Goal: Information Seeking & Learning: Find specific page/section

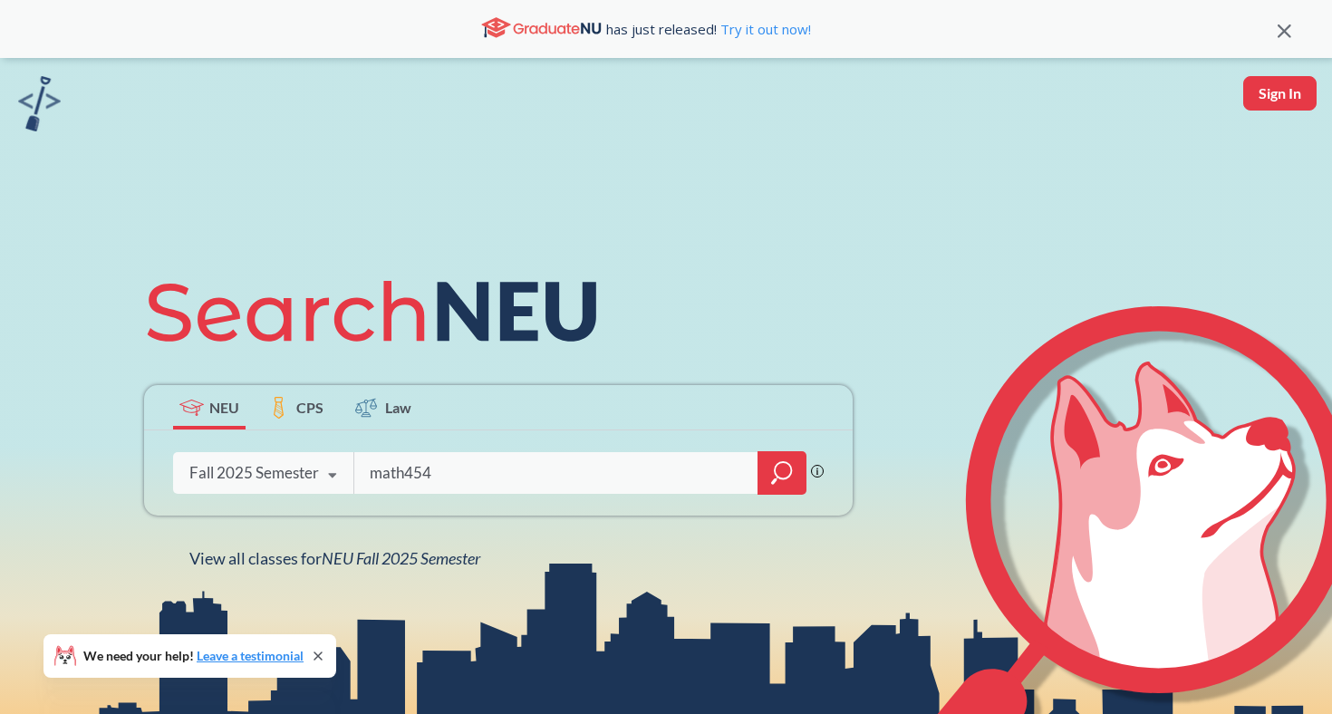
type input "math4545"
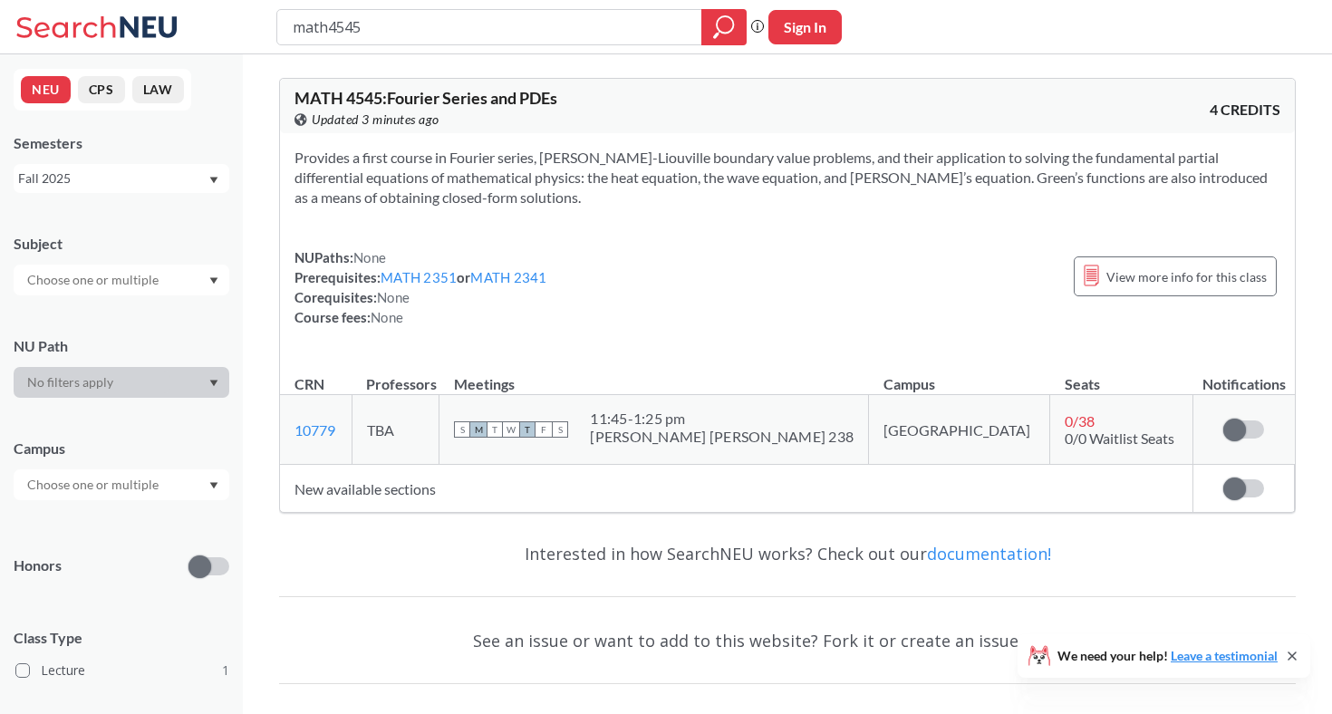
drag, startPoint x: 422, startPoint y: 19, endPoint x: 328, endPoint y: 23, distance: 94.3
click at [328, 23] on input "math4545" at bounding box center [490, 27] width 398 height 31
type input "math"
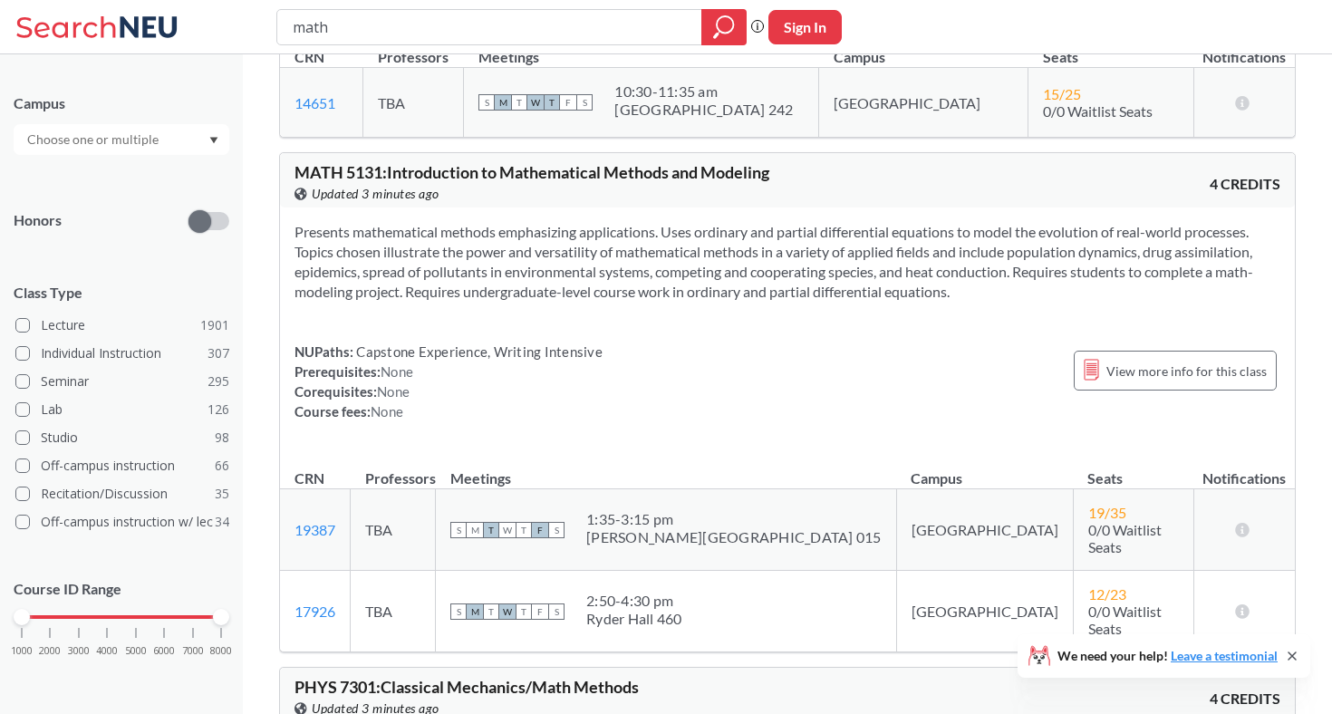
scroll to position [344, 0]
drag, startPoint x: 19, startPoint y: 615, endPoint x: 50, endPoint y: 618, distance: 31.0
click at [50, 618] on div at bounding box center [50, 618] width 16 height 16
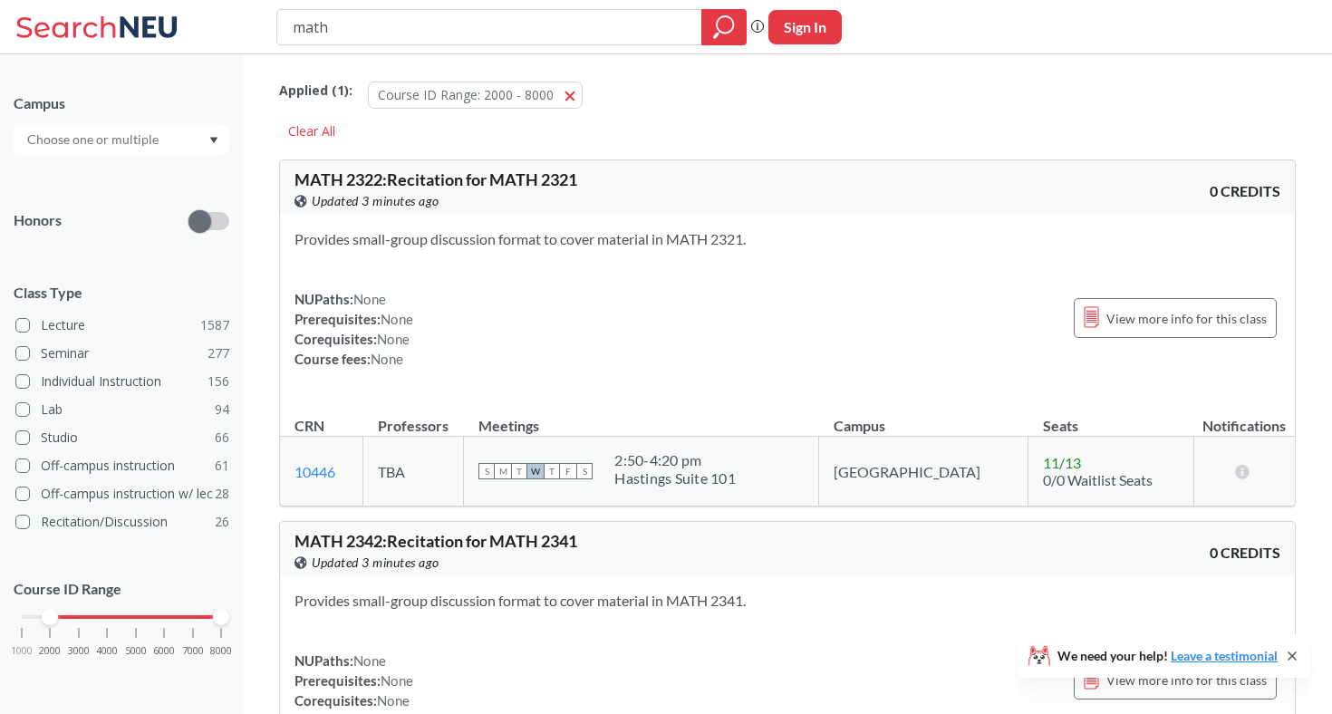
scroll to position [344, 0]
drag, startPoint x: 219, startPoint y: 619, endPoint x: 106, endPoint y: 617, distance: 113.3
click at [106, 617] on div at bounding box center [107, 618] width 16 height 16
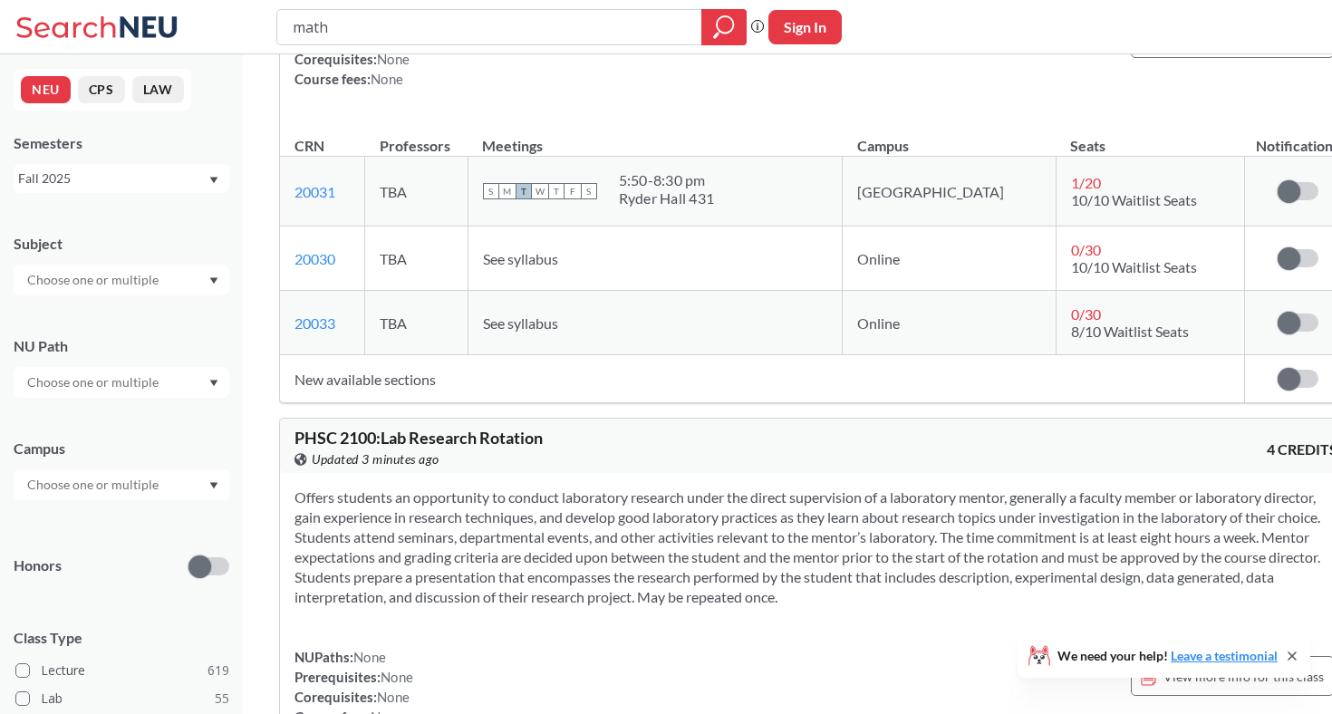
click at [100, 277] on input "text" at bounding box center [94, 280] width 152 height 22
type input "math"
click at [44, 316] on span "MATH" at bounding box center [44, 312] width 41 height 20
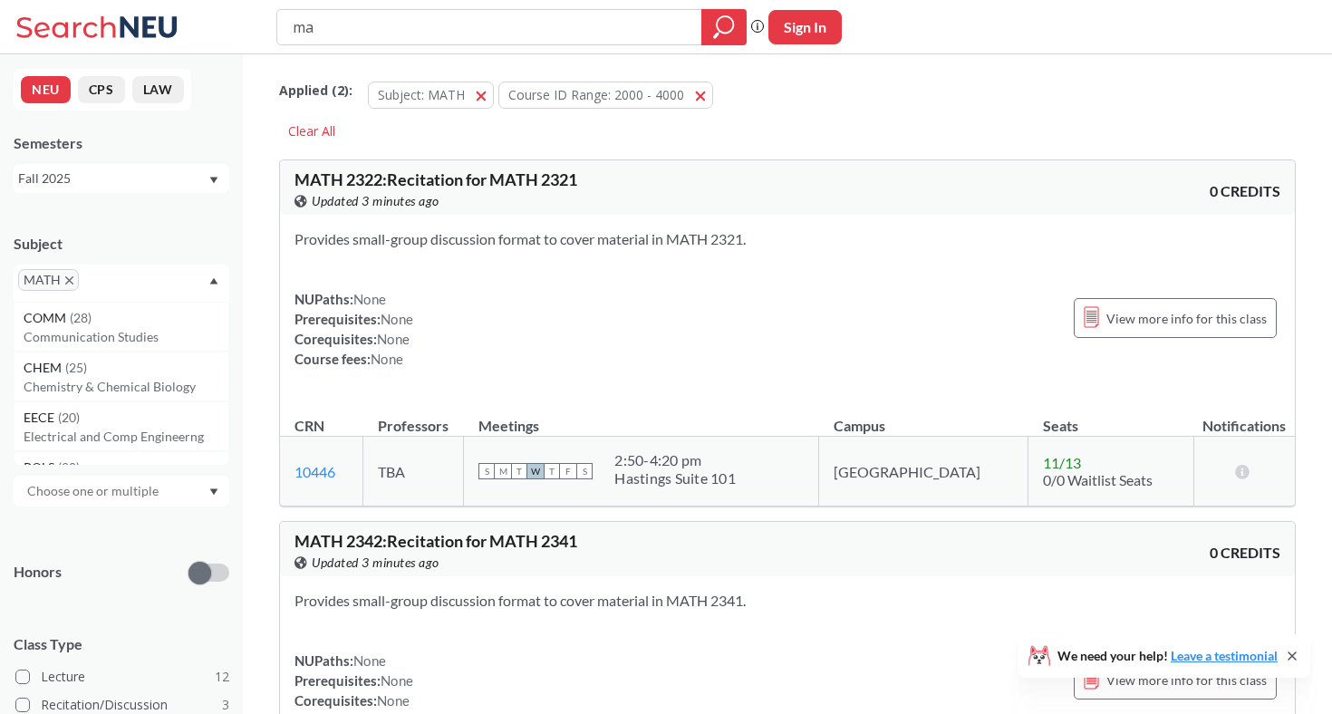
type input "m"
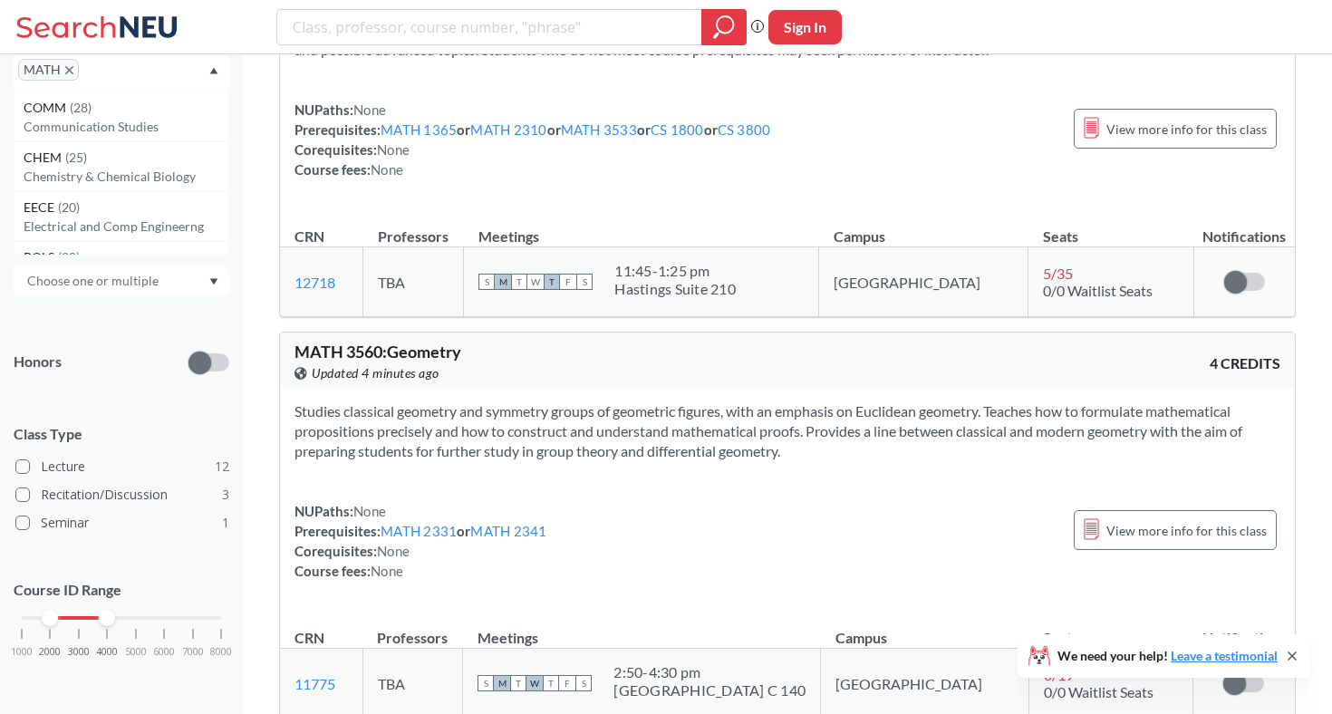
scroll to position [7156, 0]
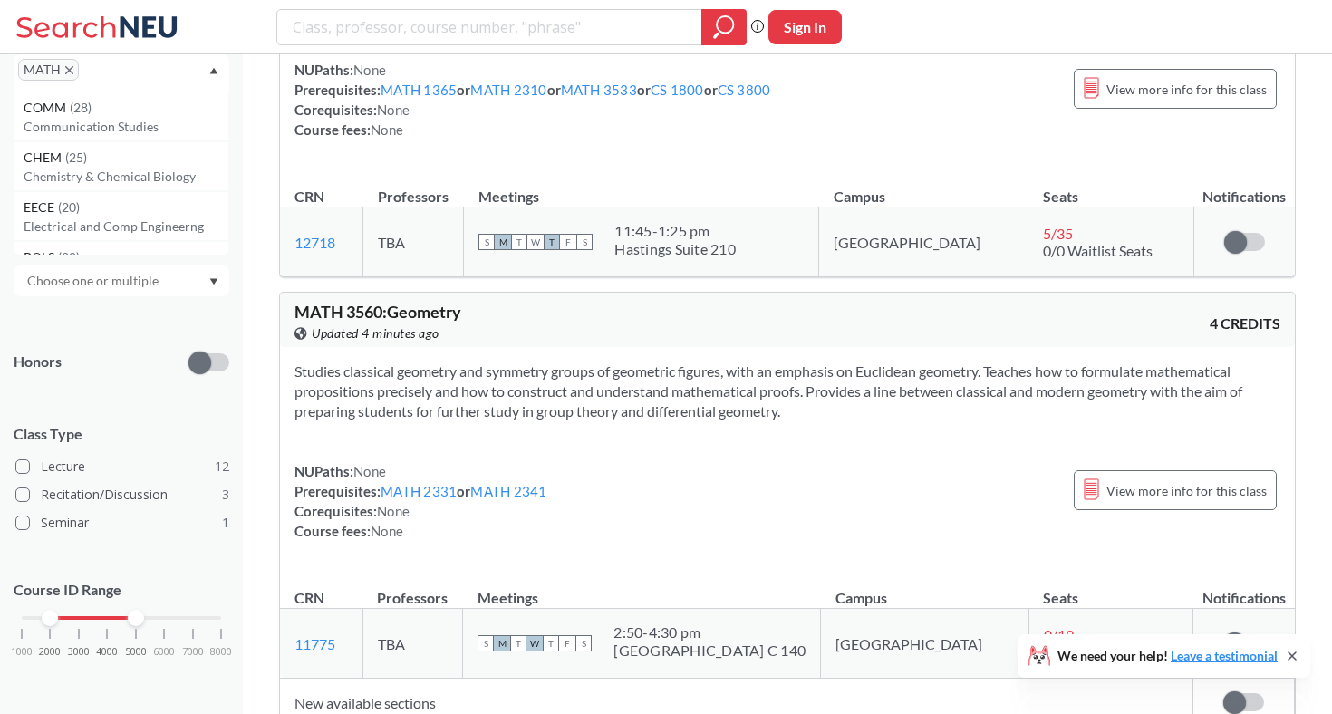
drag, startPoint x: 107, startPoint y: 615, endPoint x: 129, endPoint y: 614, distance: 21.8
click at [129, 614] on div at bounding box center [136, 618] width 16 height 16
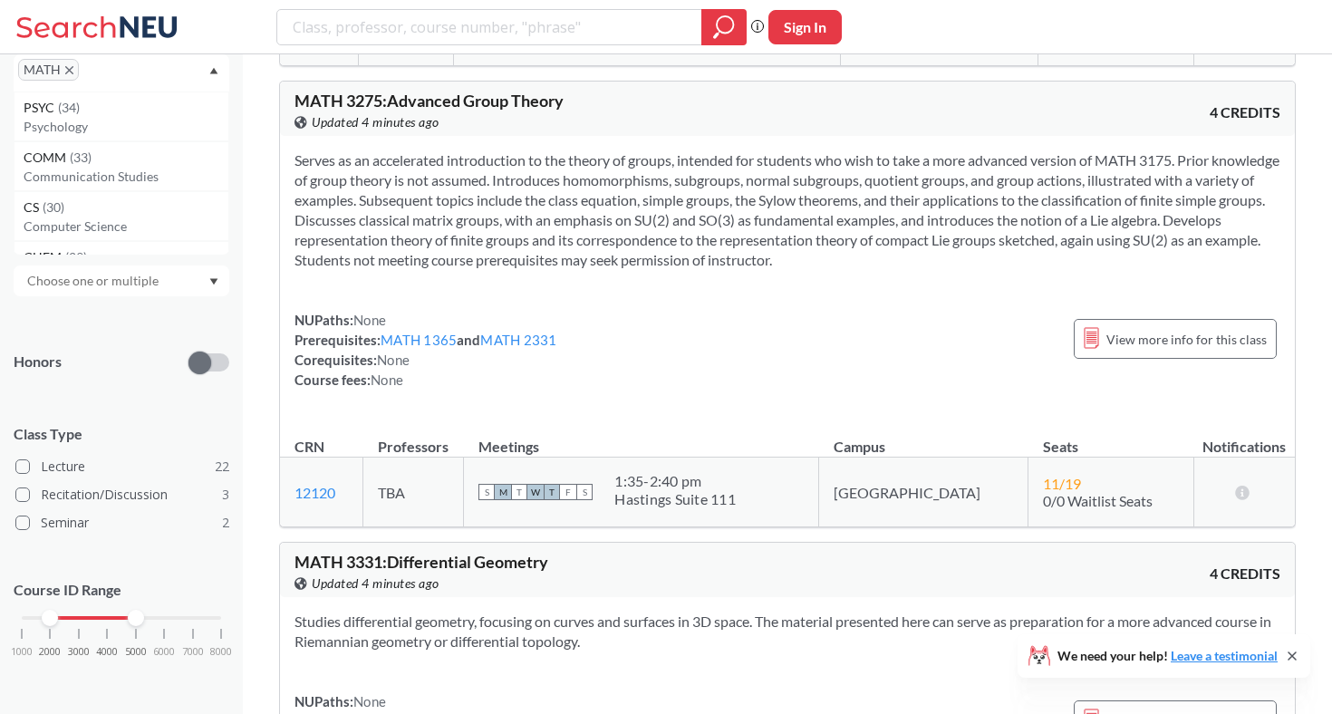
scroll to position [6127, 0]
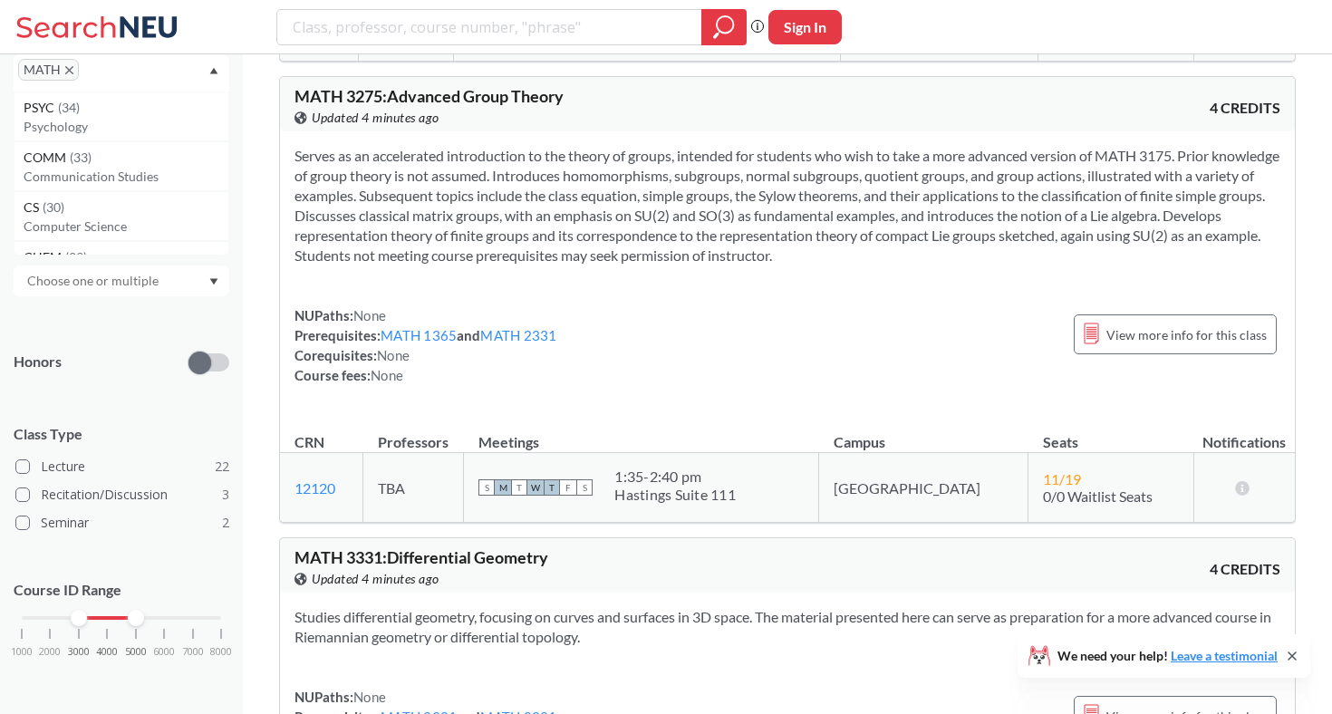
drag, startPoint x: 50, startPoint y: 615, endPoint x: 73, endPoint y: 615, distance: 23.6
click at [73, 615] on div at bounding box center [79, 618] width 16 height 16
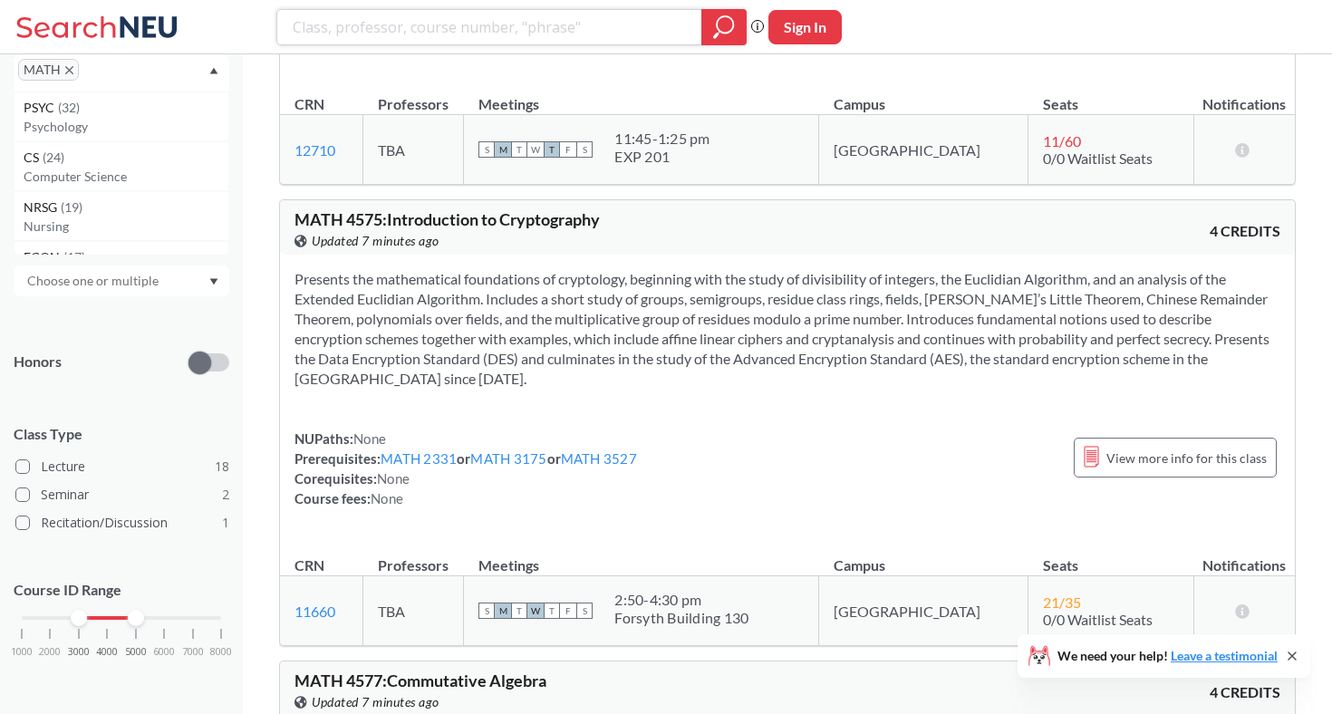
scroll to position [6300, 0]
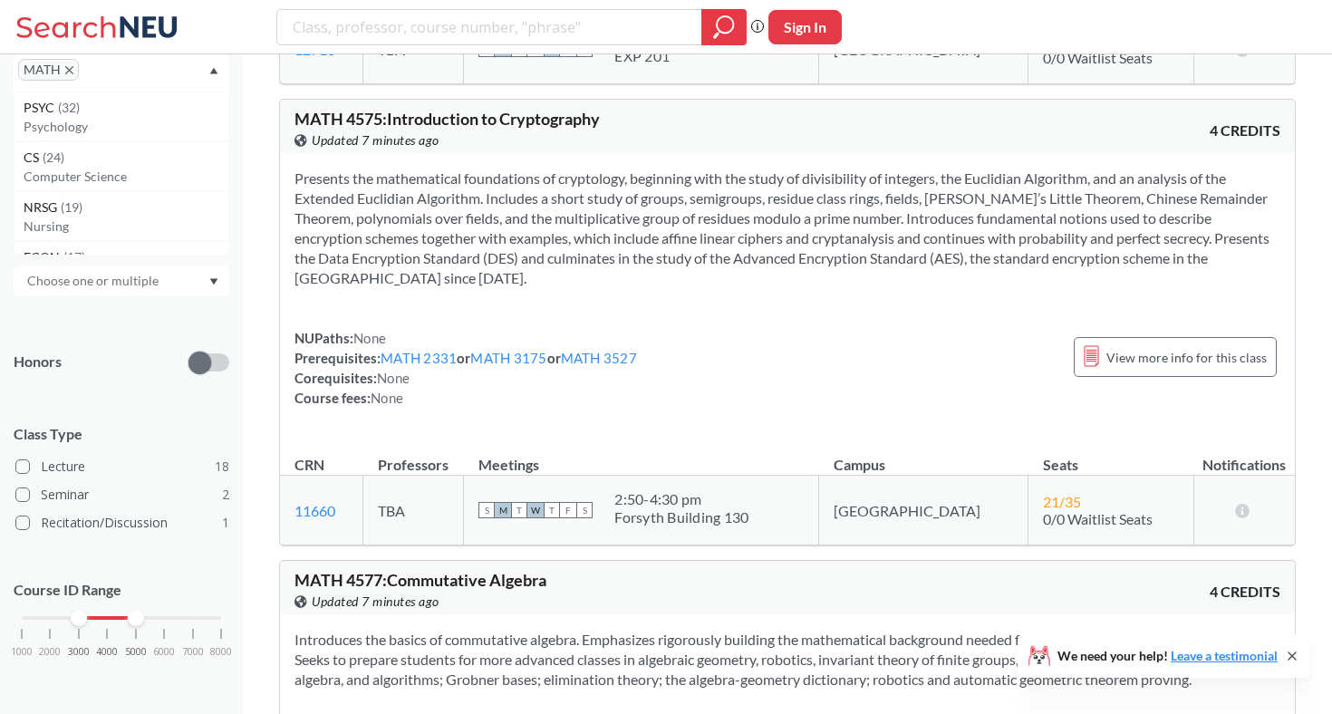
click at [1017, 220] on section "Presents the mathematical foundations of cryptology, beginning with the study o…" at bounding box center [788, 229] width 986 height 120
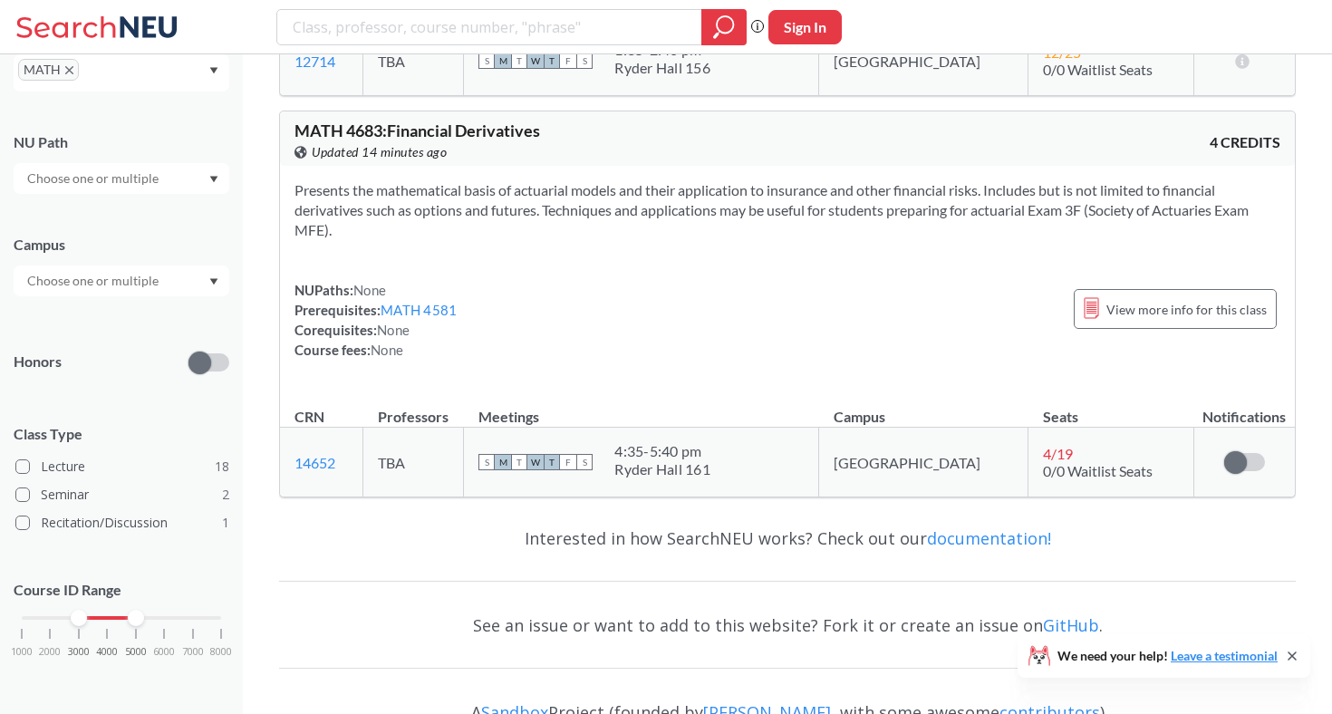
scroll to position [8840, 0]
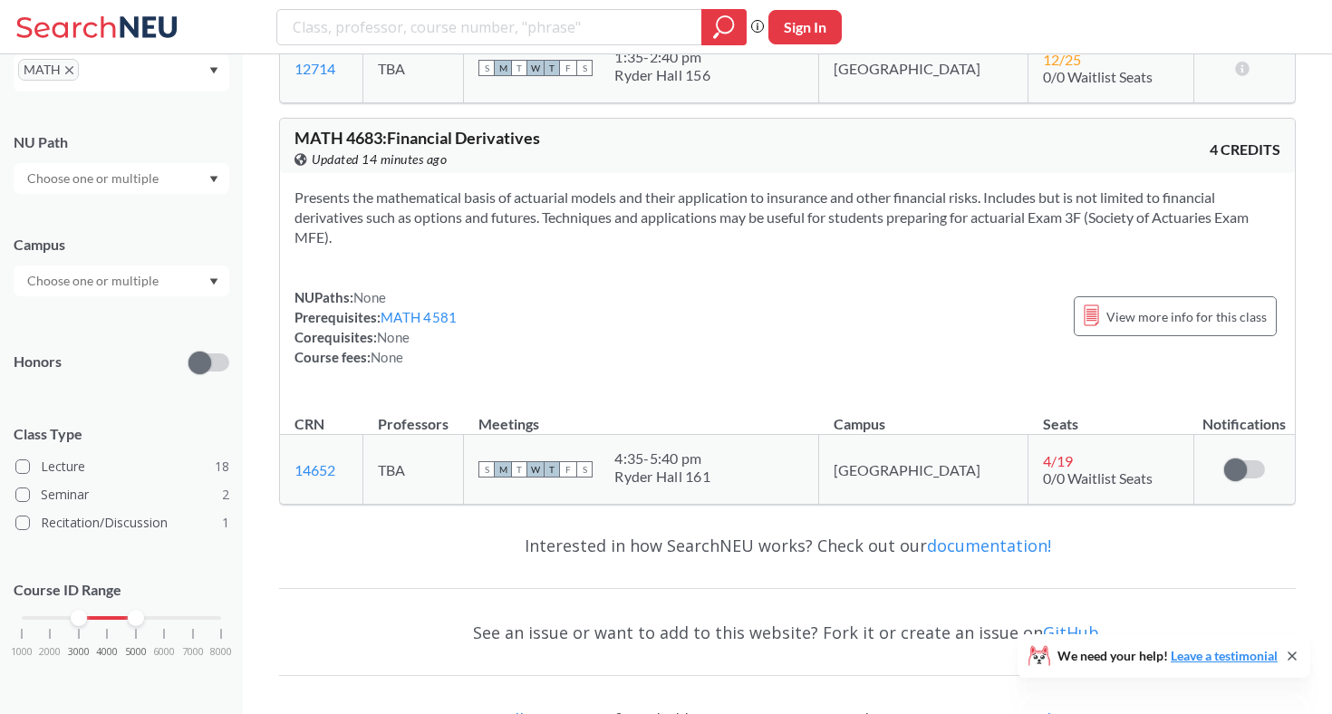
click at [135, 38] on icon at bounding box center [99, 27] width 169 height 36
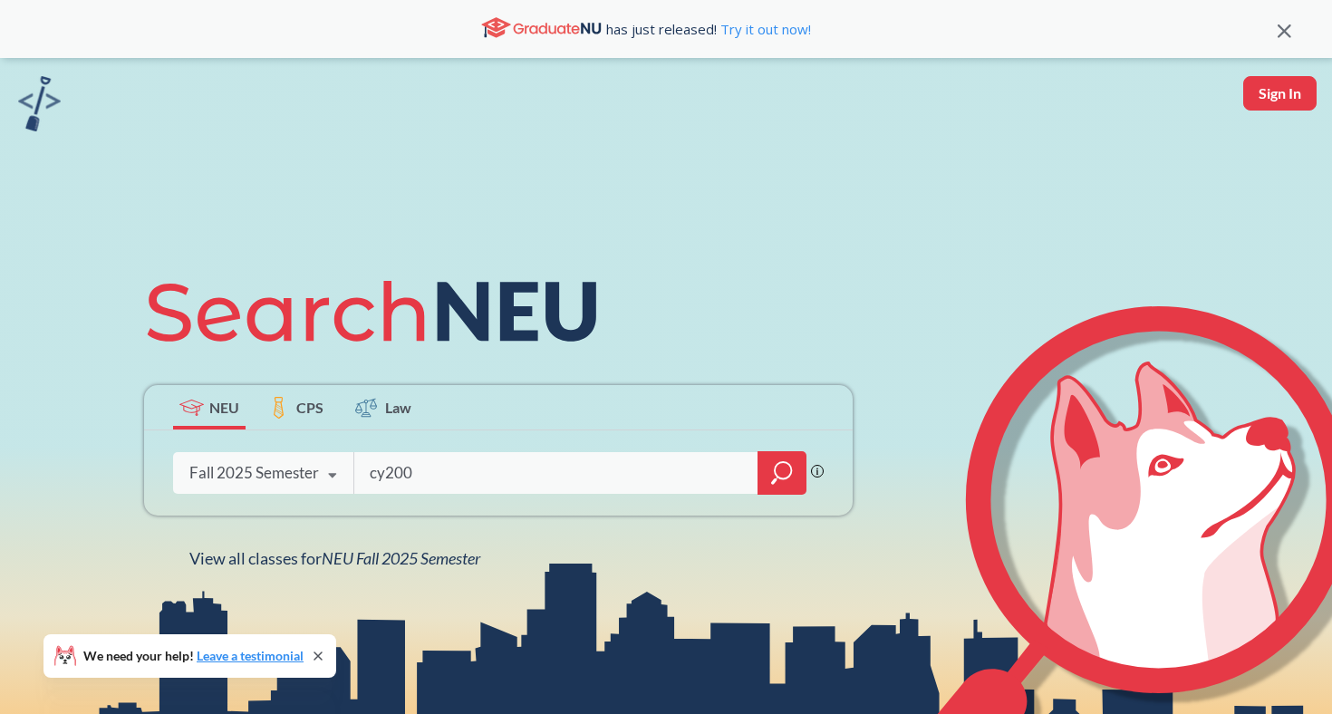
type input "cy2000"
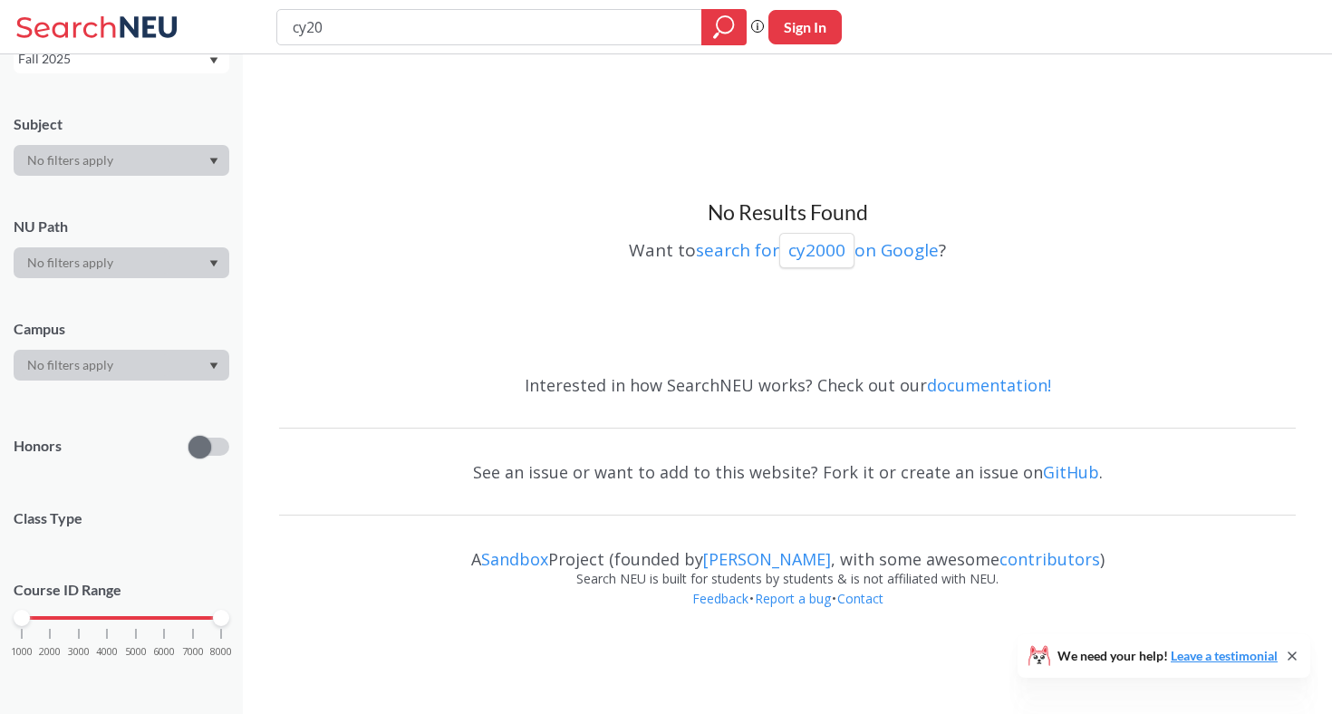
type input "cy2"
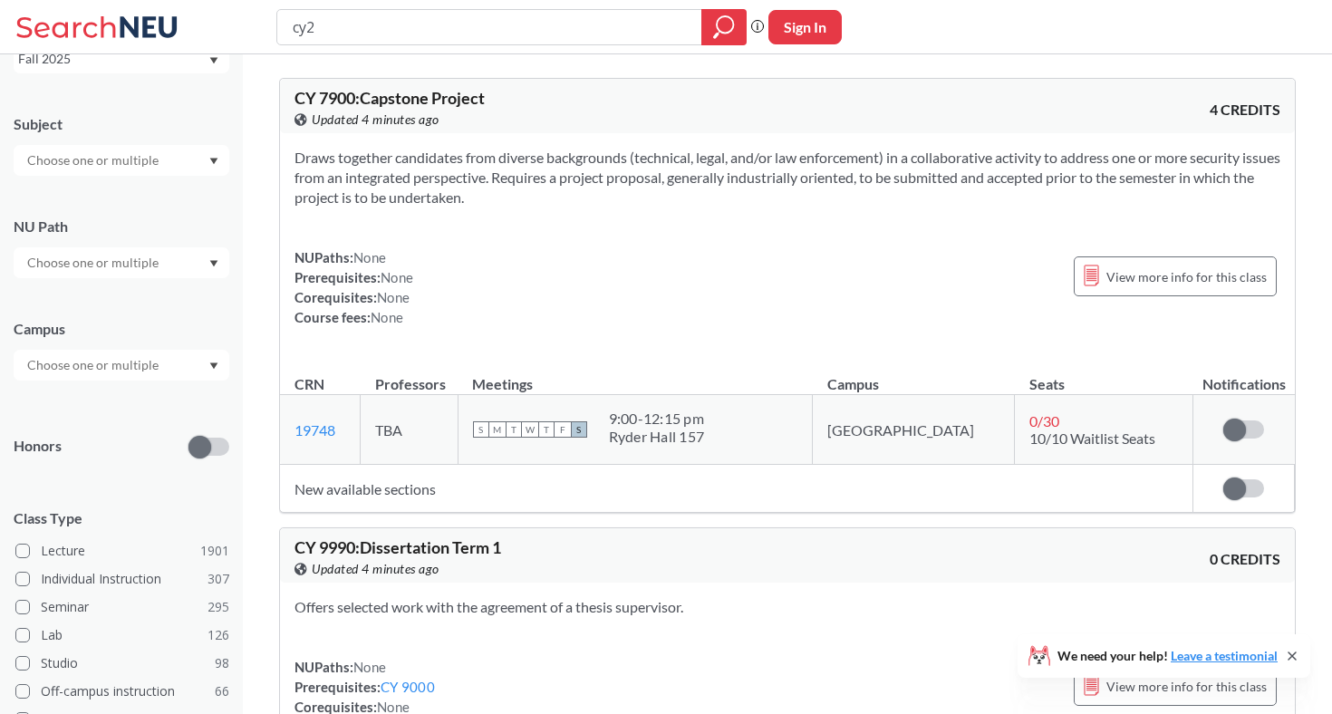
type input "cy"
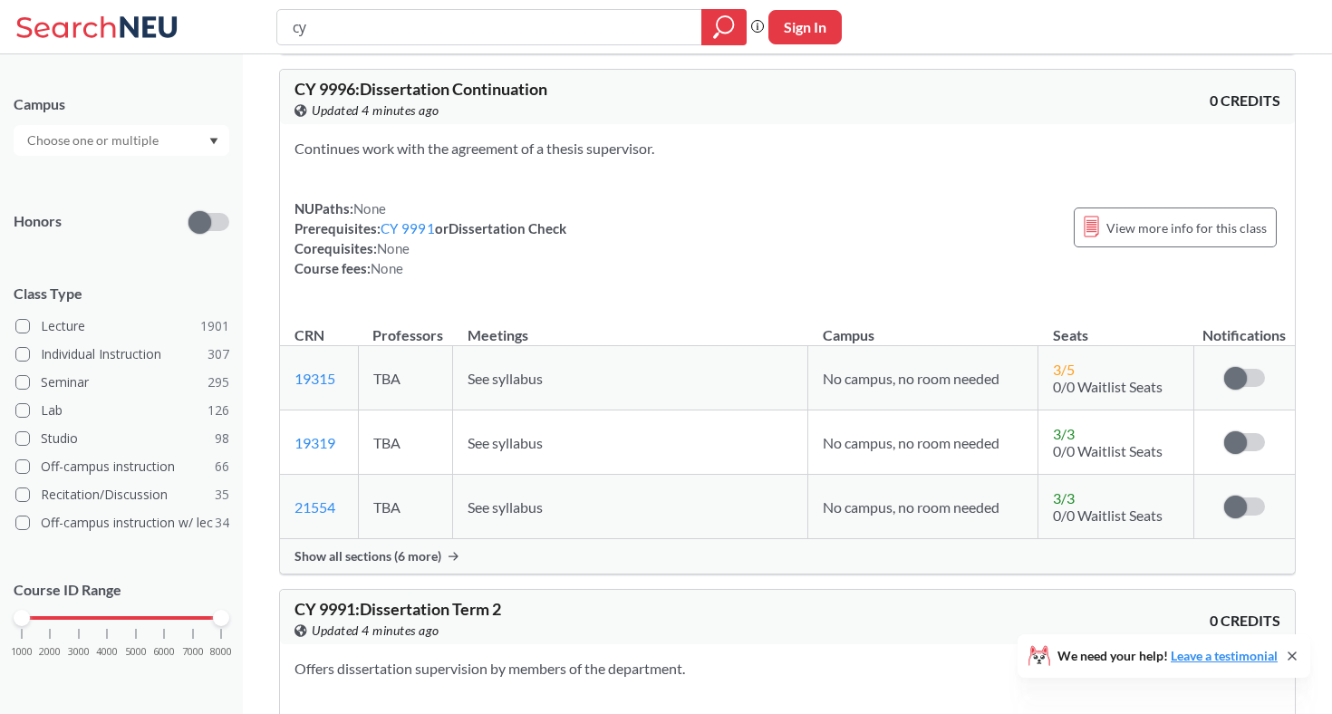
scroll to position [4902, 0]
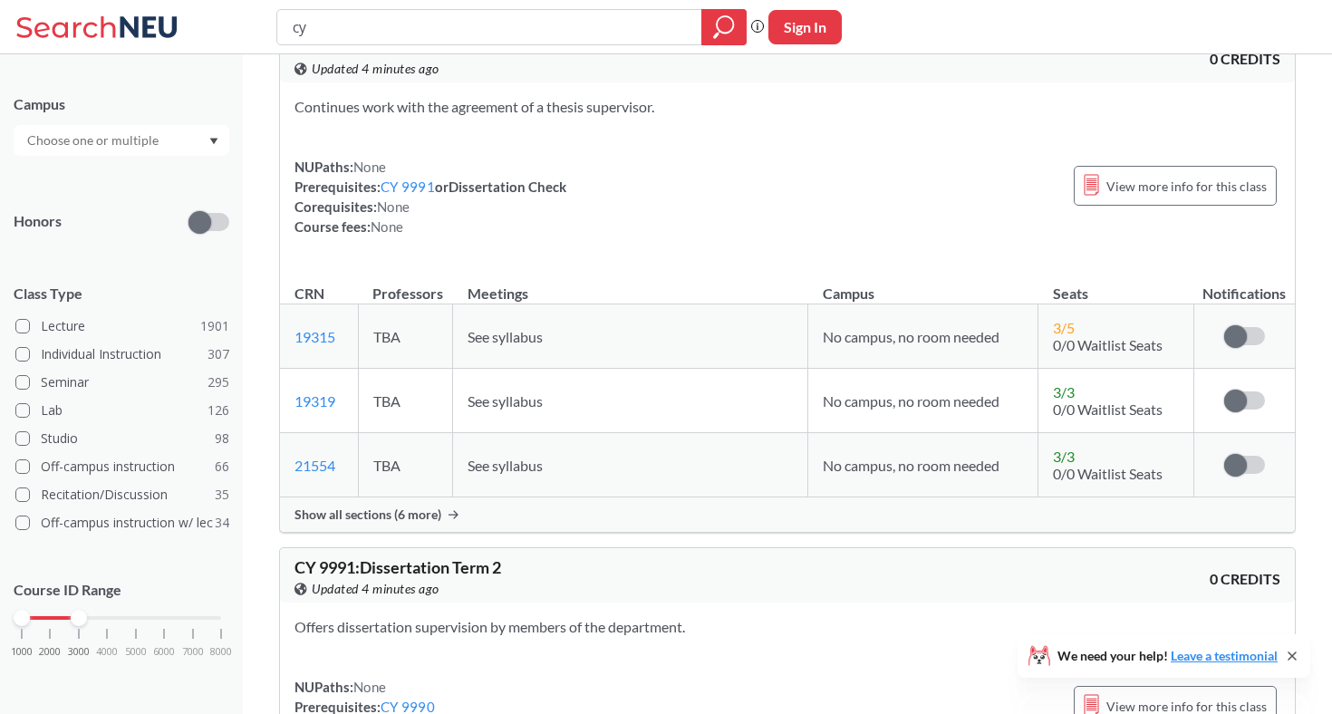
drag, startPoint x: 218, startPoint y: 623, endPoint x: 79, endPoint y: 624, distance: 138.7
click at [79, 624] on div "1000 2000 3000 4000 5000 6000 7000 8000" at bounding box center [122, 653] width 216 height 82
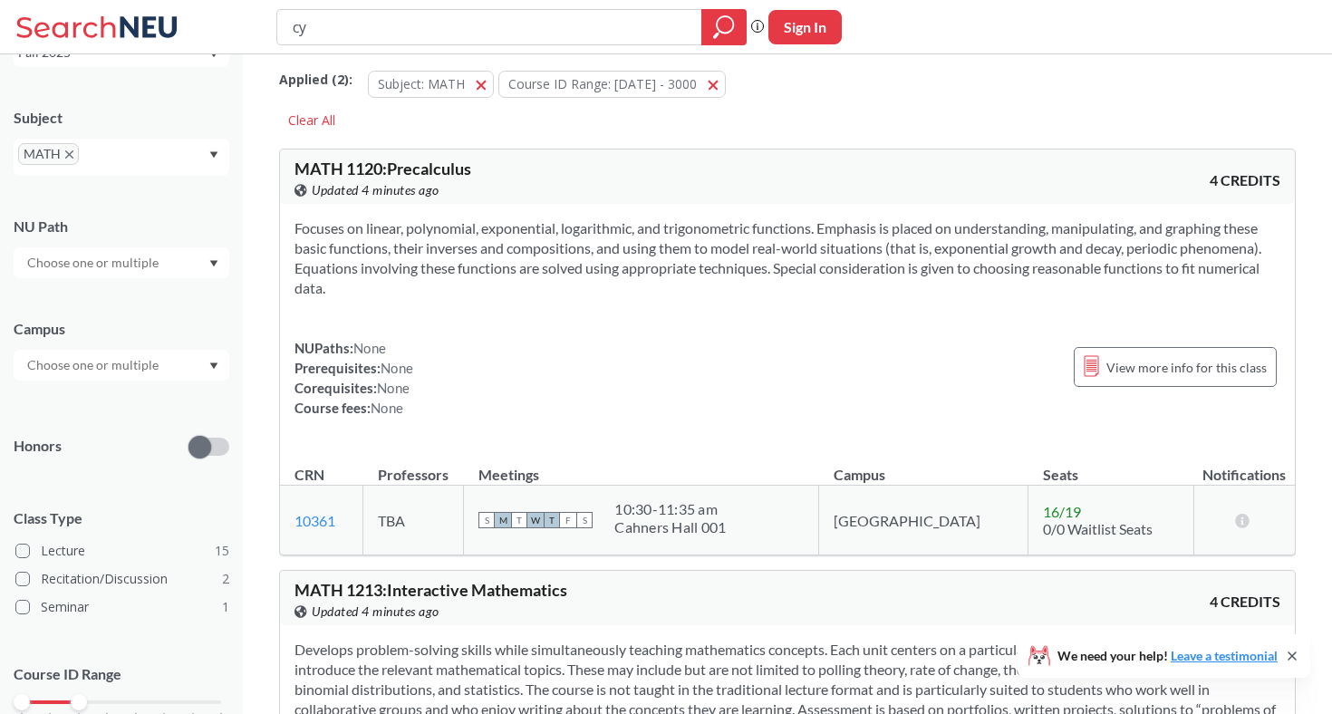
scroll to position [13, 0]
click at [209, 154] on icon "Dropdown arrow" at bounding box center [213, 154] width 9 height 7
click at [68, 156] on icon "X to remove pill" at bounding box center [69, 154] width 8 height 8
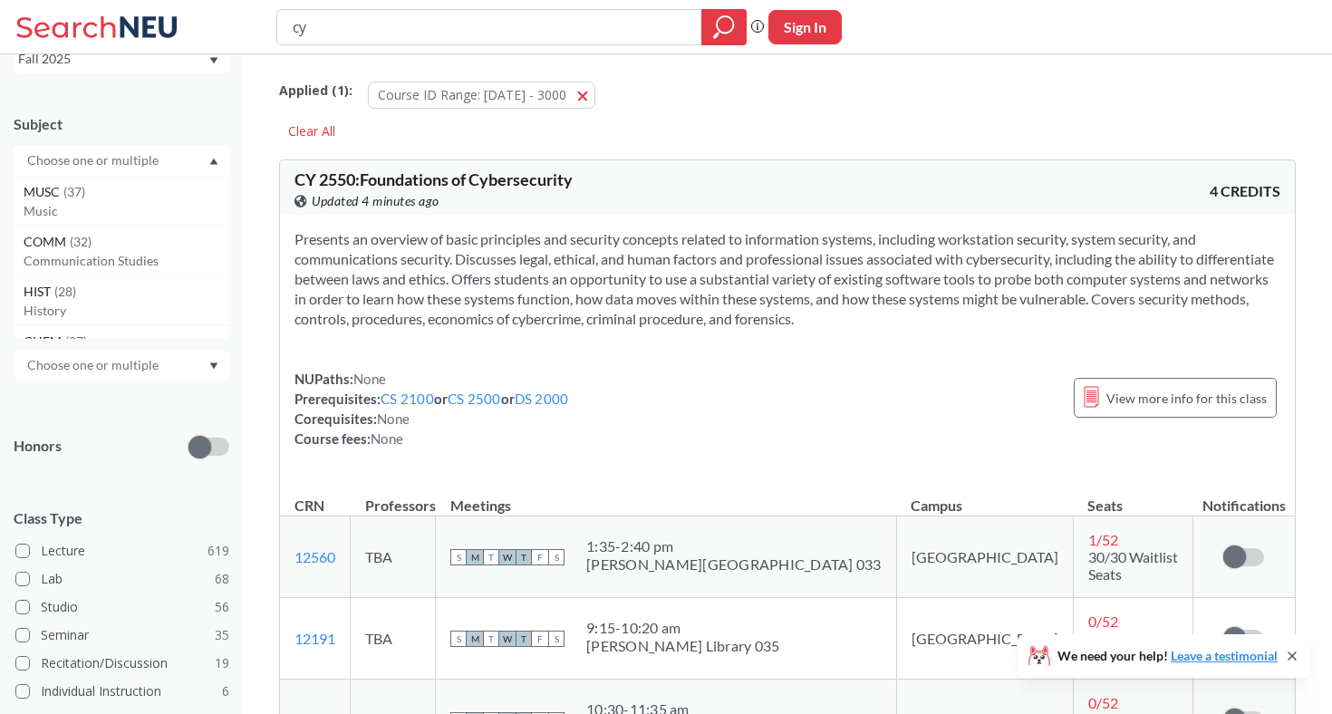
click at [80, 165] on input "text" at bounding box center [94, 161] width 152 height 22
click at [88, 160] on input "cyber" at bounding box center [94, 161] width 152 height 22
type input "cyber"
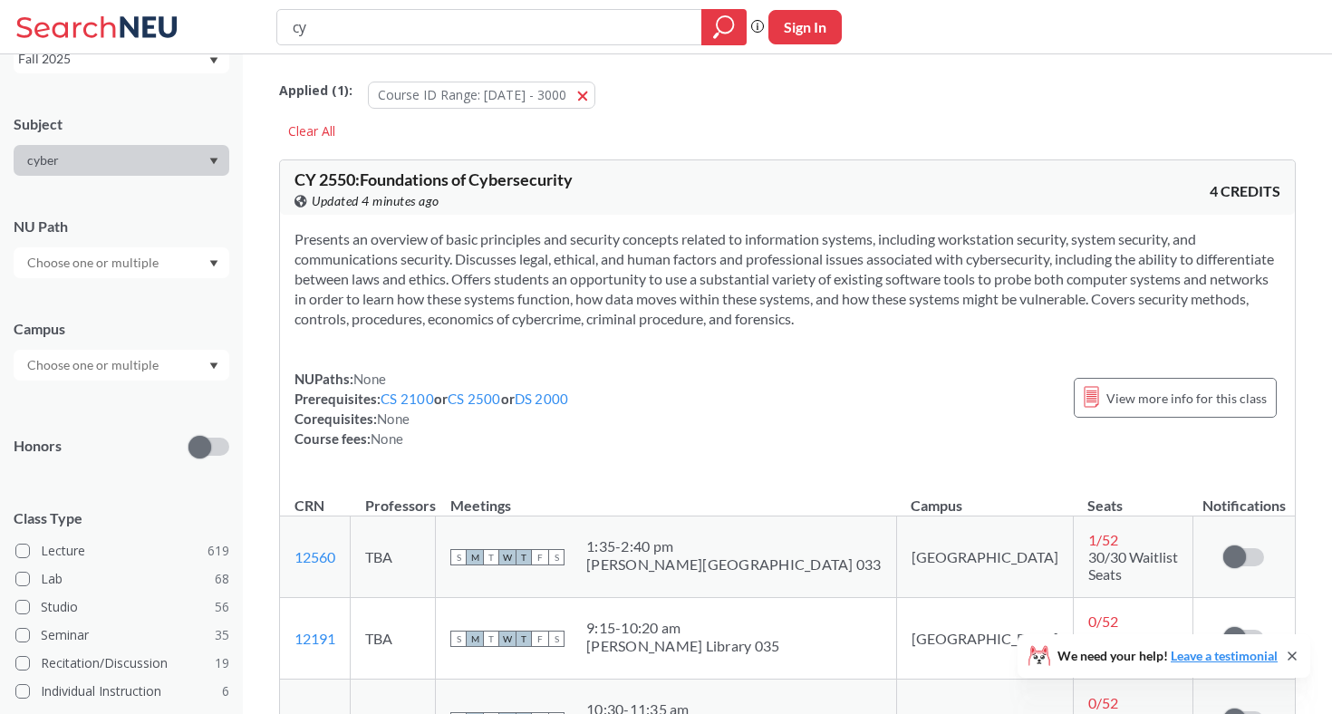
click at [331, 208] on span "Updated 4 minutes ago" at bounding box center [376, 201] width 128 height 20
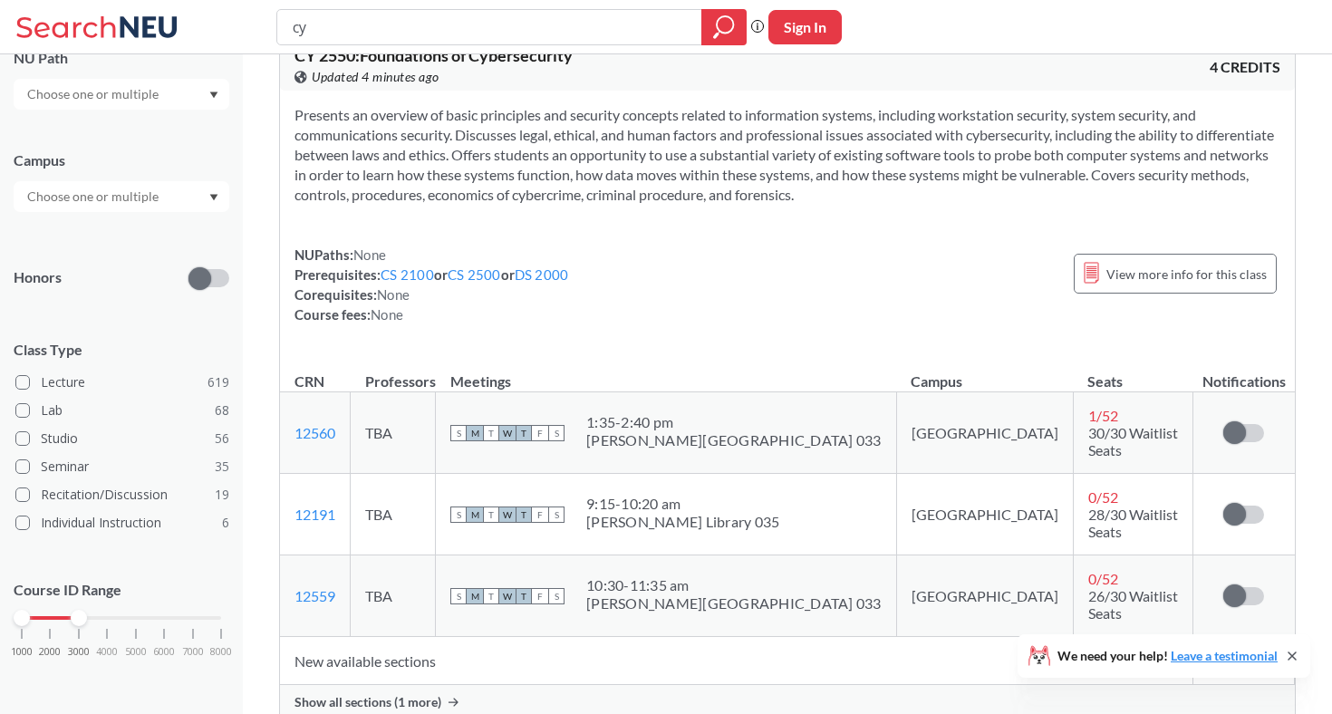
scroll to position [138, 0]
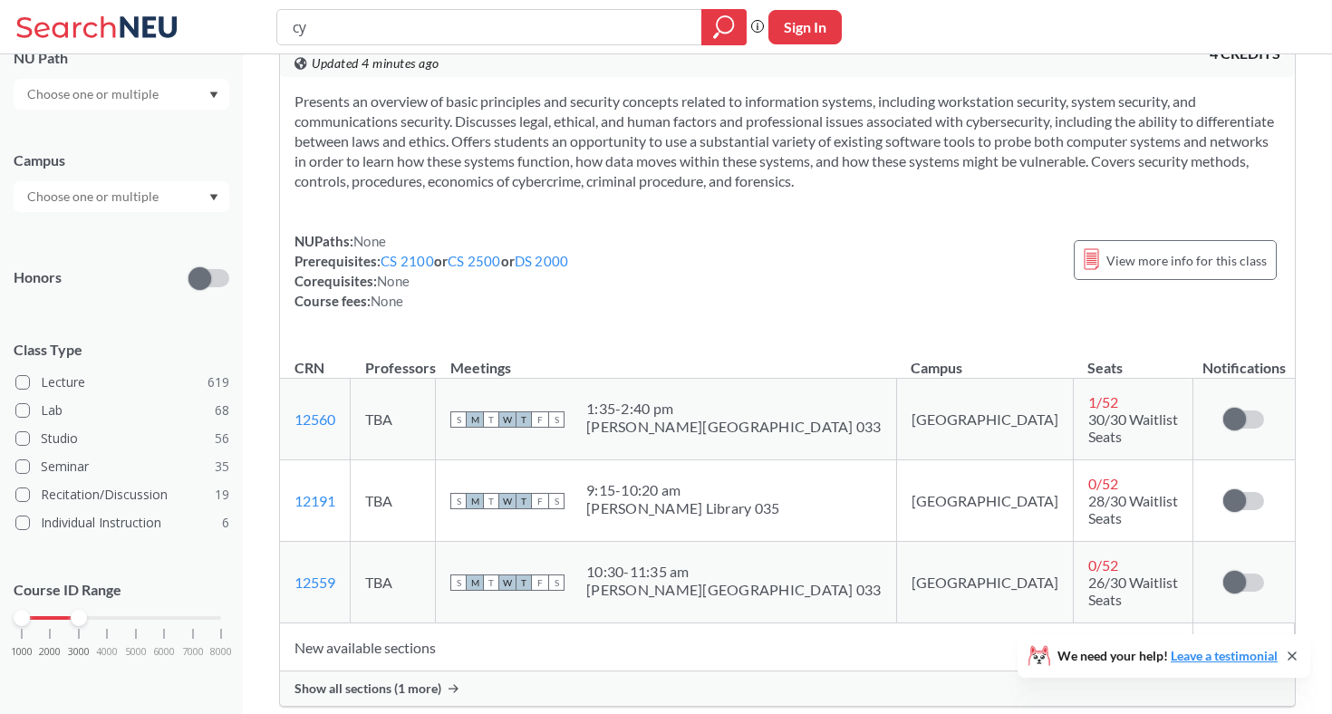
click at [386, 672] on div "Show all sections (1 more)" at bounding box center [787, 689] width 1015 height 34
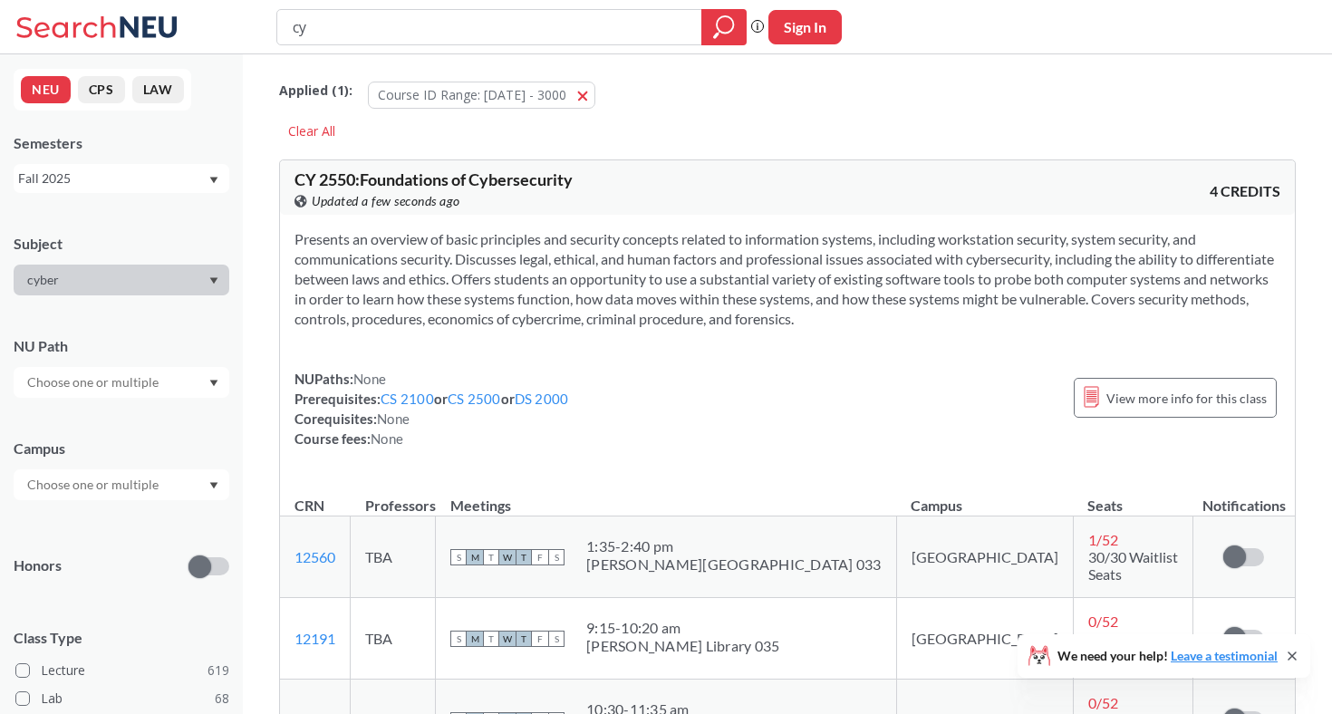
scroll to position [0, 0]
click at [319, 26] on input "cy" at bounding box center [490, 27] width 398 height 31
type input "c"
type input "is"
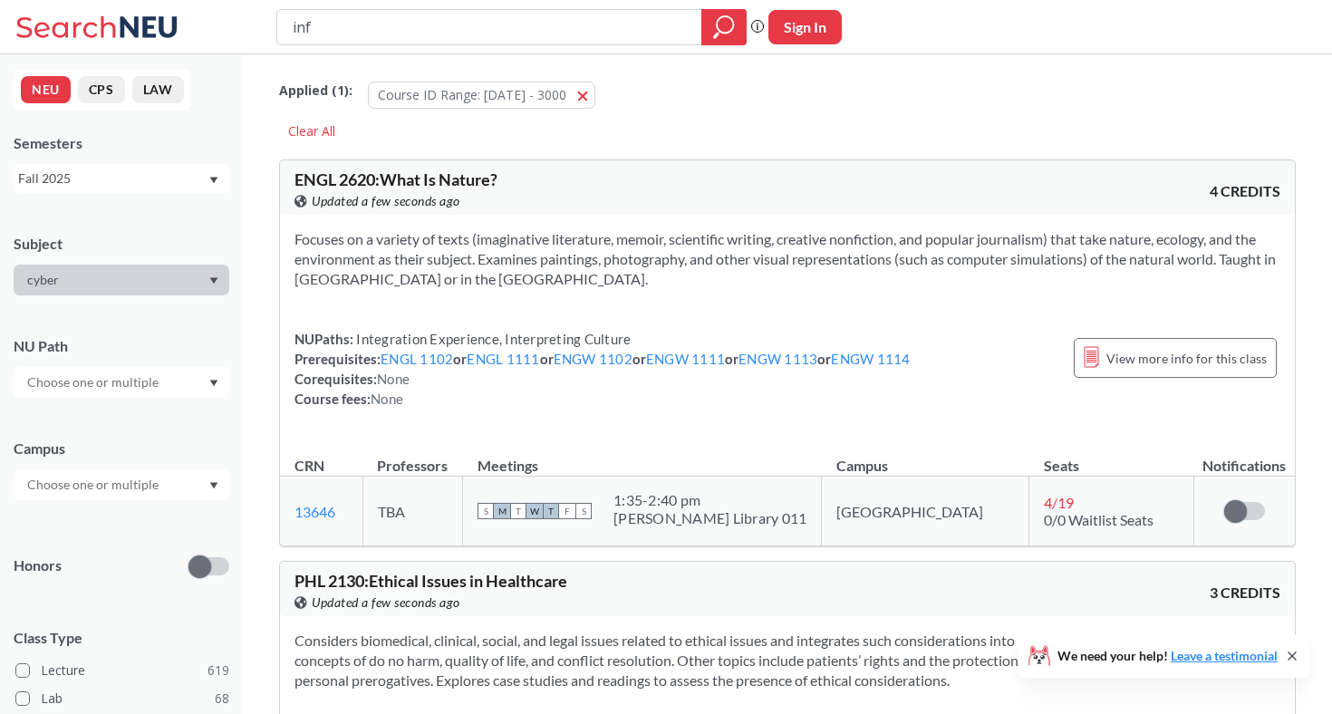
type input "info"
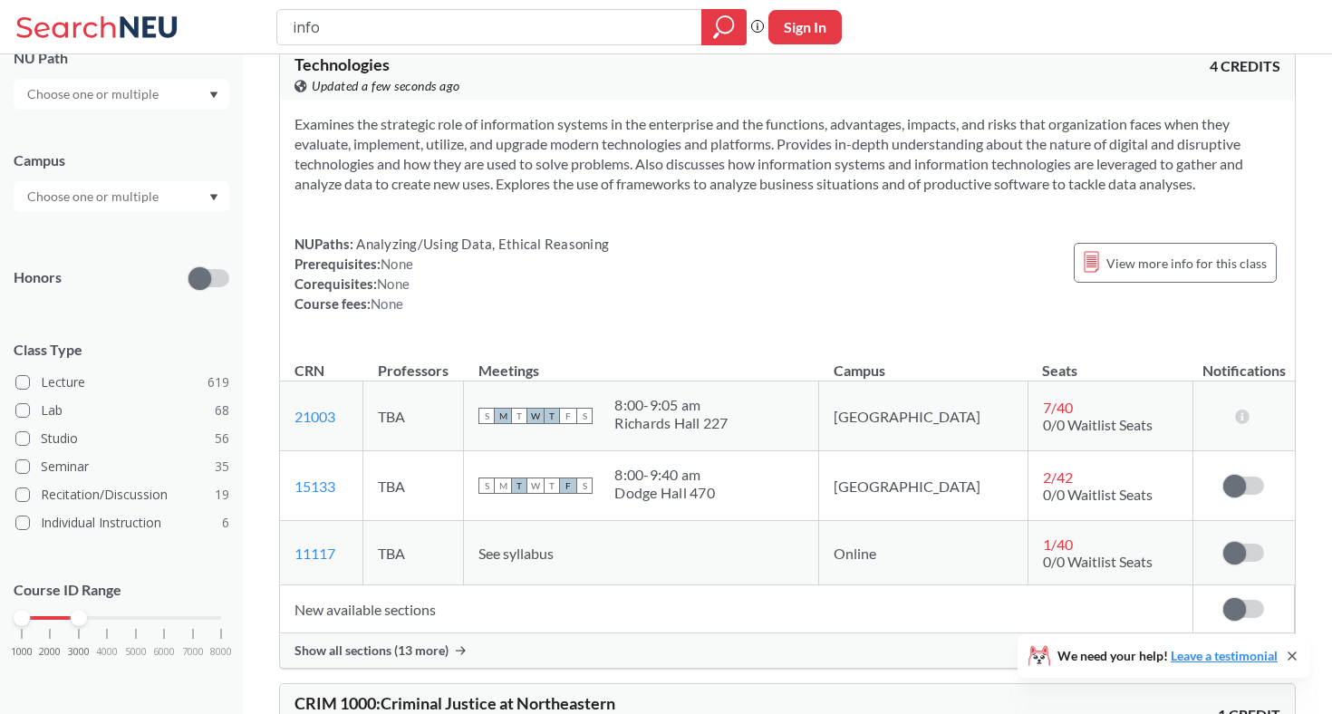
scroll to position [1785, 0]
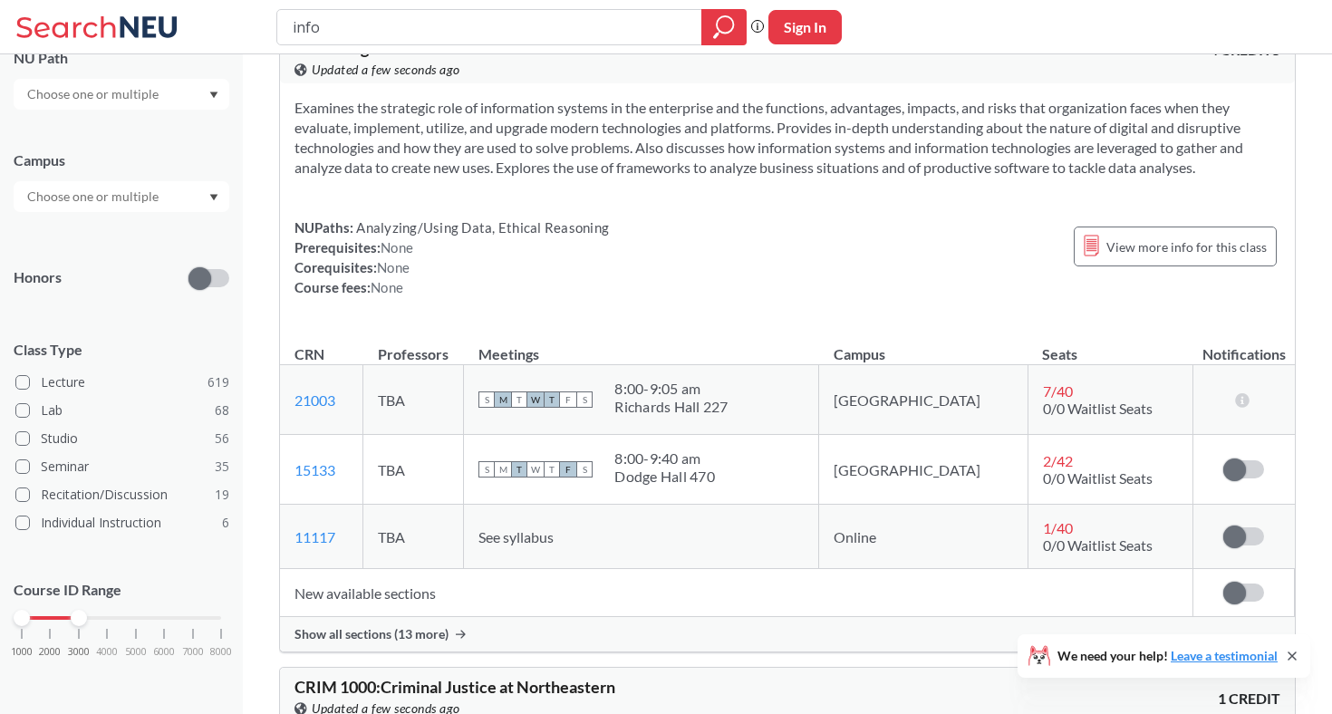
click at [374, 632] on span "Show all sections (13 more)" at bounding box center [372, 634] width 154 height 16
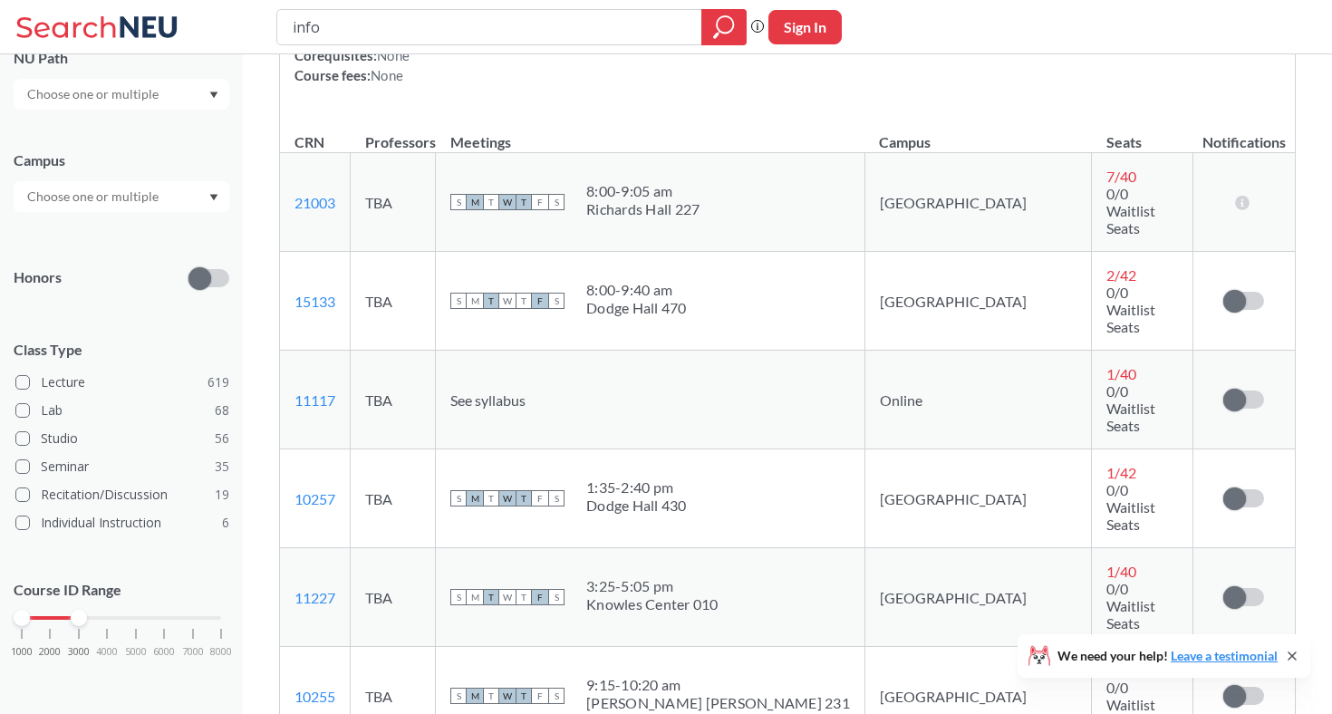
scroll to position [1997, 0]
click at [366, 29] on input "info" at bounding box center [490, 27] width 398 height 31
type input "cy"
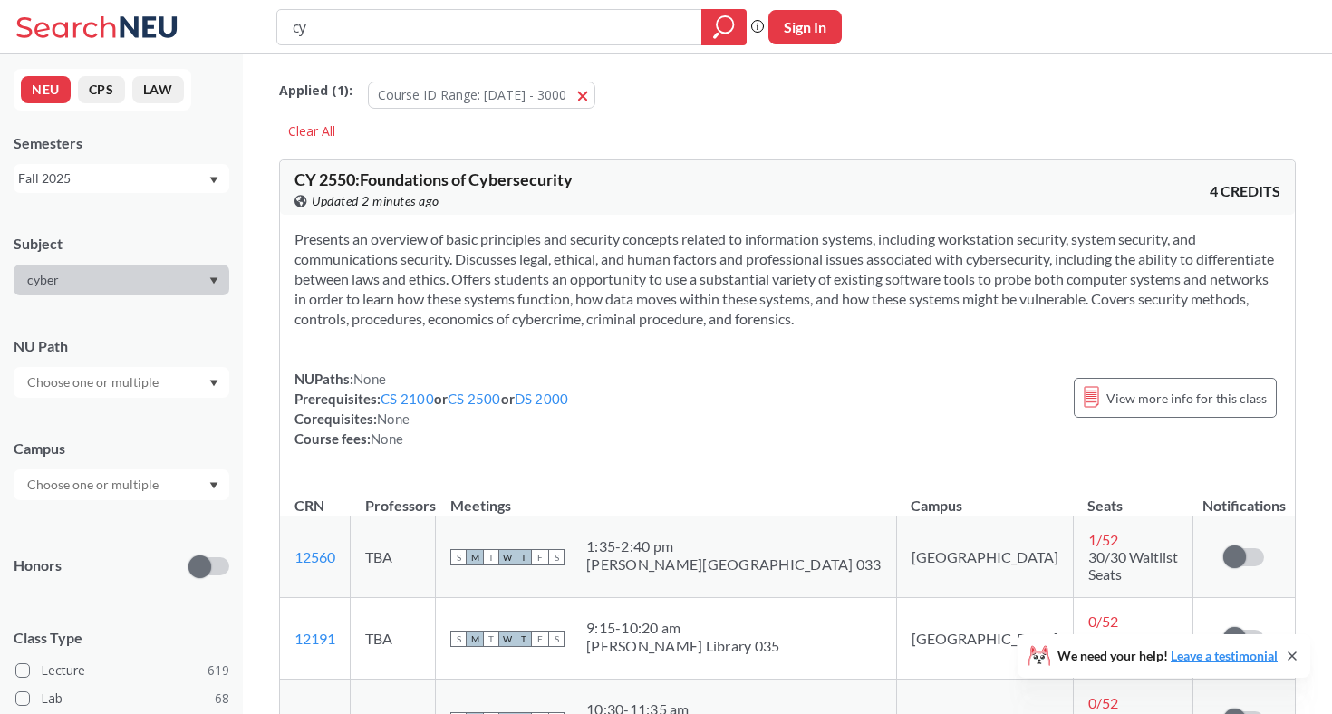
click at [117, 177] on div "Fall 2025" at bounding box center [112, 179] width 189 height 20
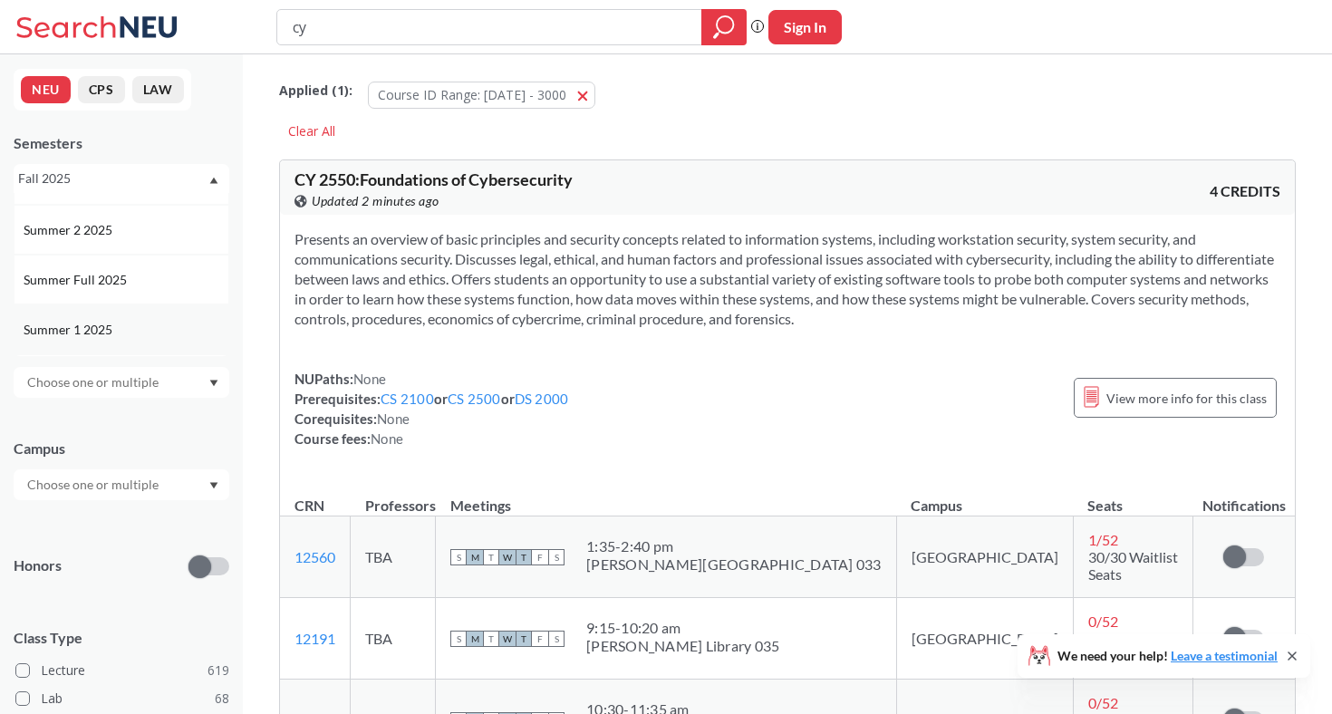
click at [113, 316] on div "Summer 1 2025" at bounding box center [122, 330] width 216 height 50
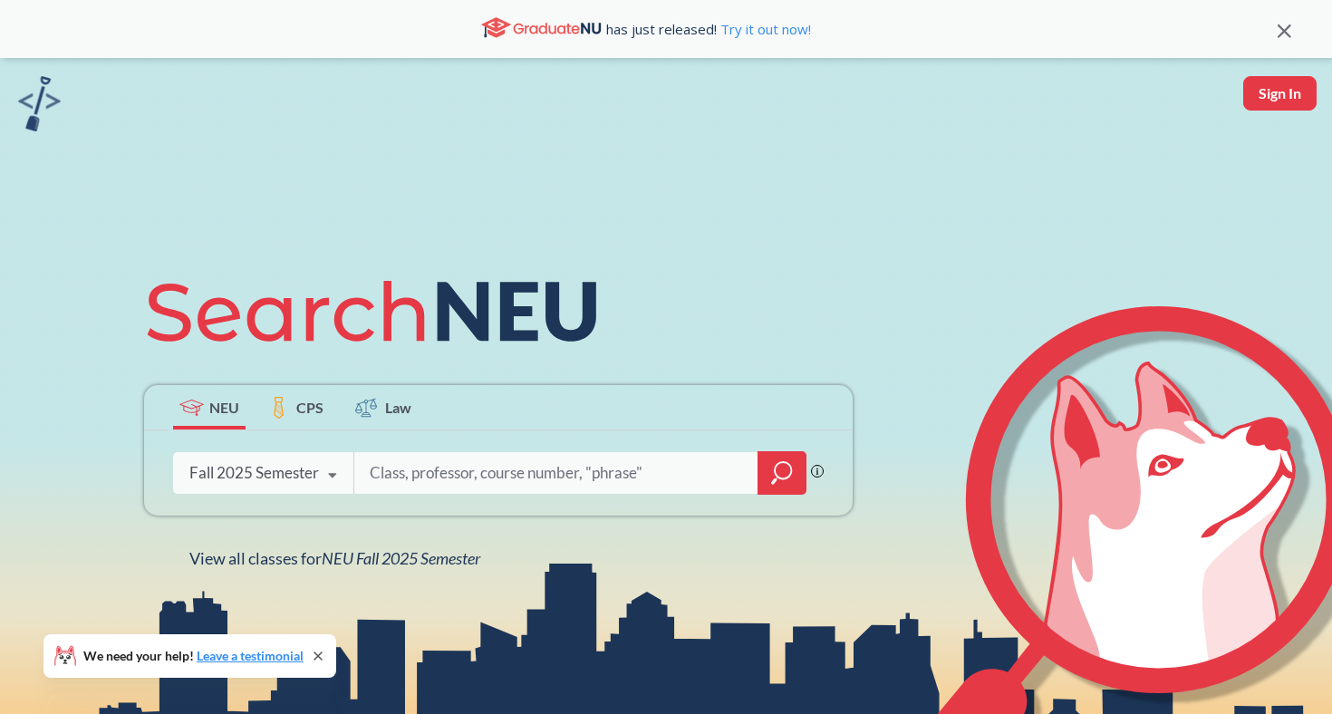
type input "PSYC 1208"
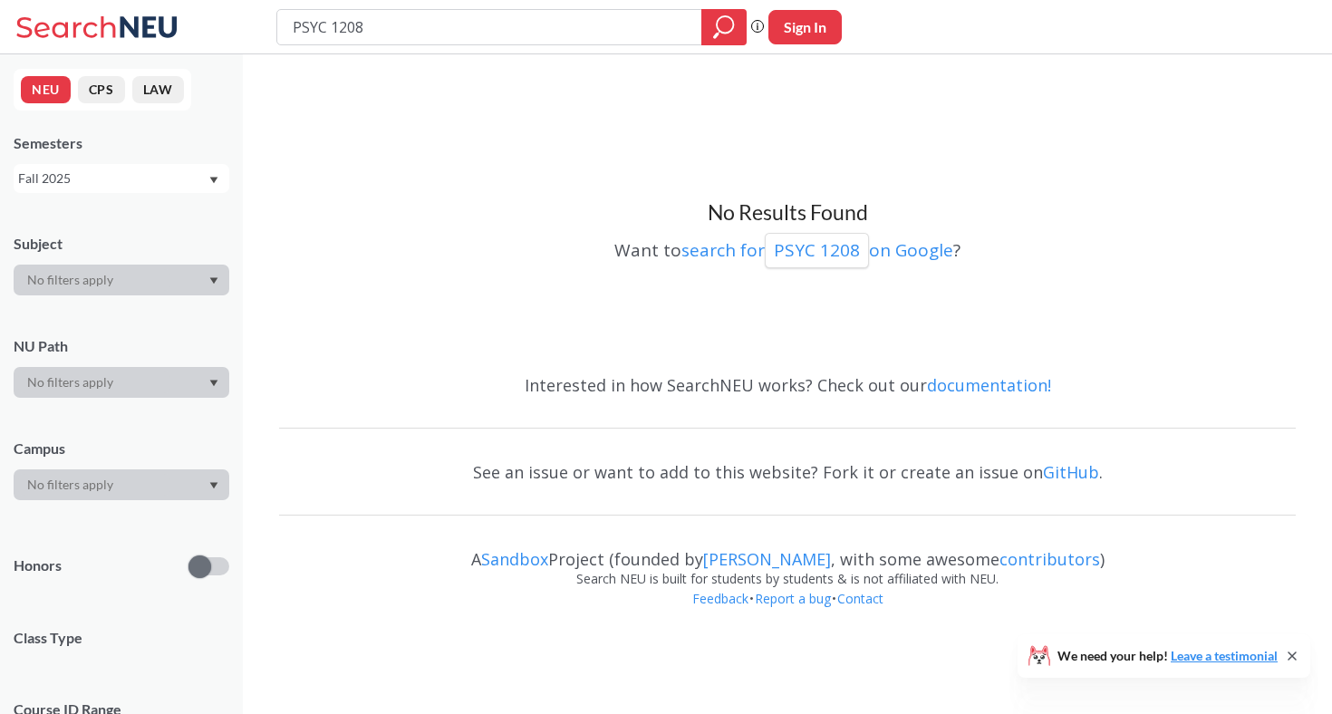
click at [332, 23] on input "PSYC 1208" at bounding box center [490, 27] width 398 height 31
type input "PSYC1208"
type input "P"
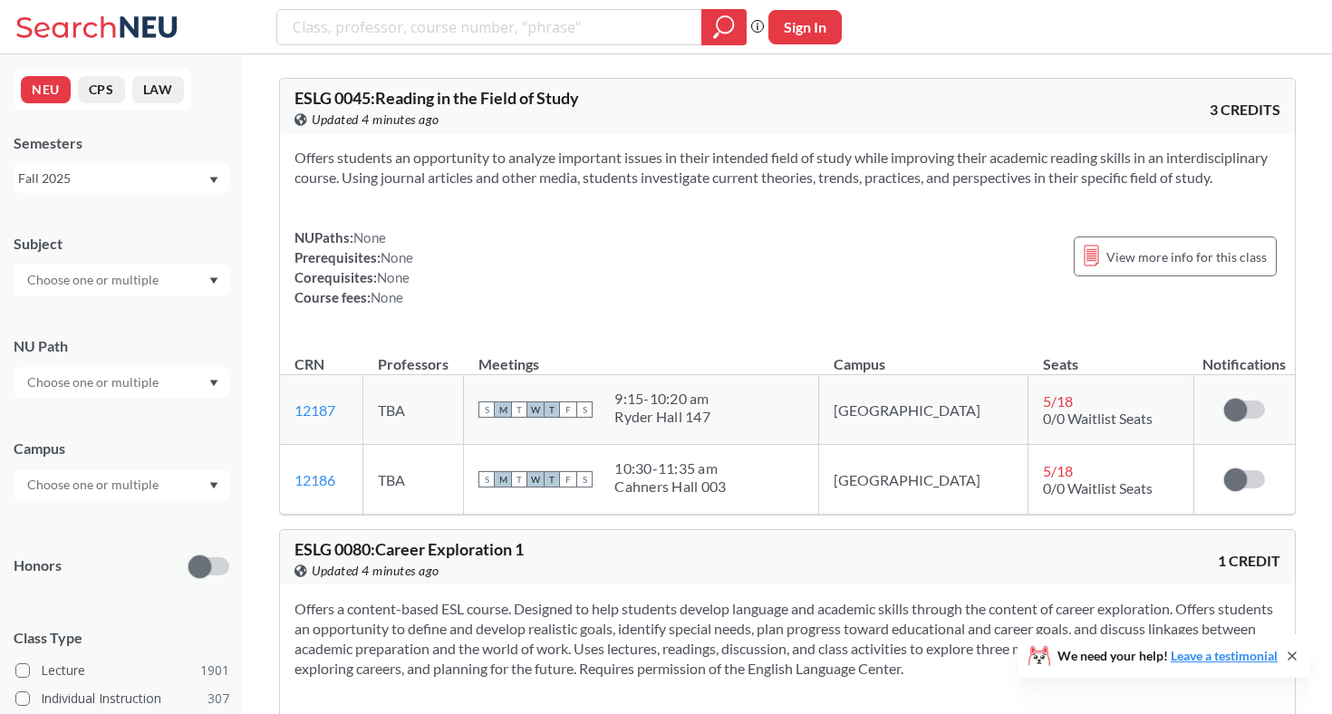
click at [136, 381] on input "text" at bounding box center [94, 383] width 152 height 22
type input "ethi"
drag, startPoint x: 129, startPoint y: 395, endPoint x: 88, endPoint y: 423, distance: 49.5
click at [88, 423] on span "Ethical Reasoning" at bounding box center [75, 423] width 103 height 20
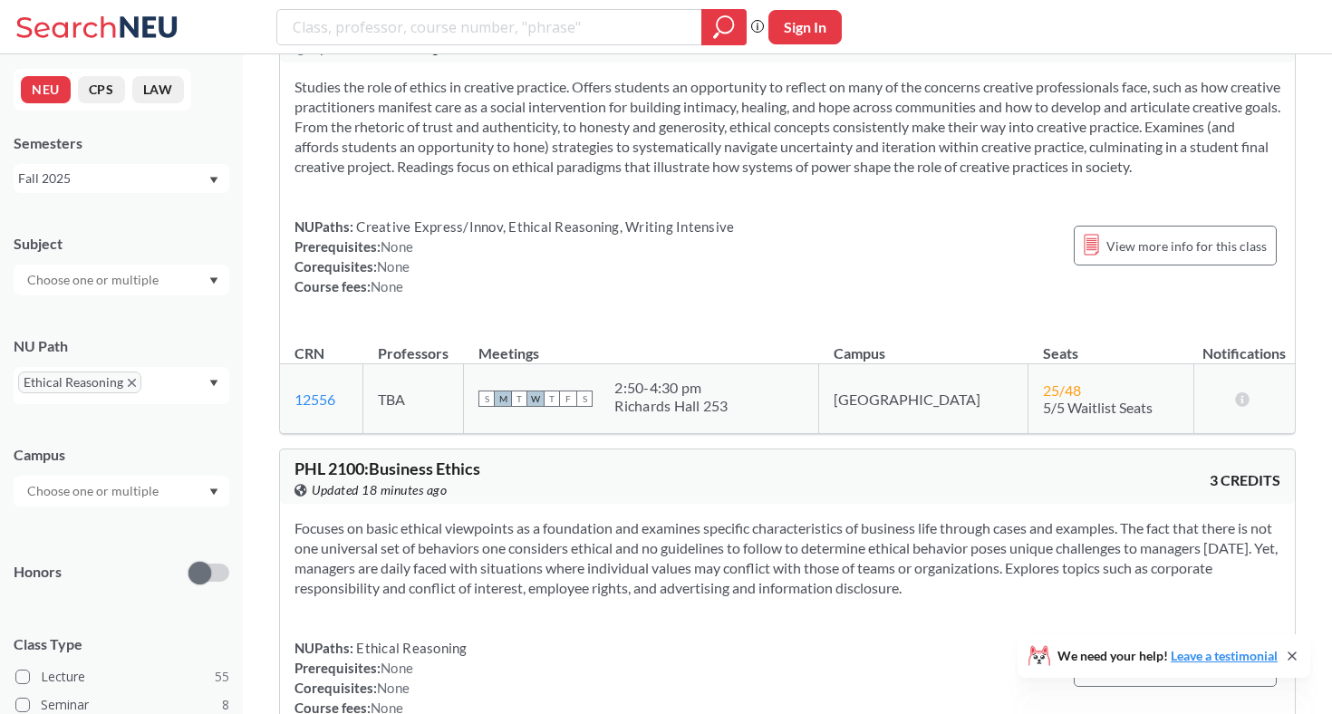
drag, startPoint x: 485, startPoint y: 269, endPoint x: 374, endPoint y: 269, distance: 110.6
click at [374, 459] on span "PHL 2100 : Business Ethics" at bounding box center [388, 469] width 186 height 20
copy span "Business Ethics"
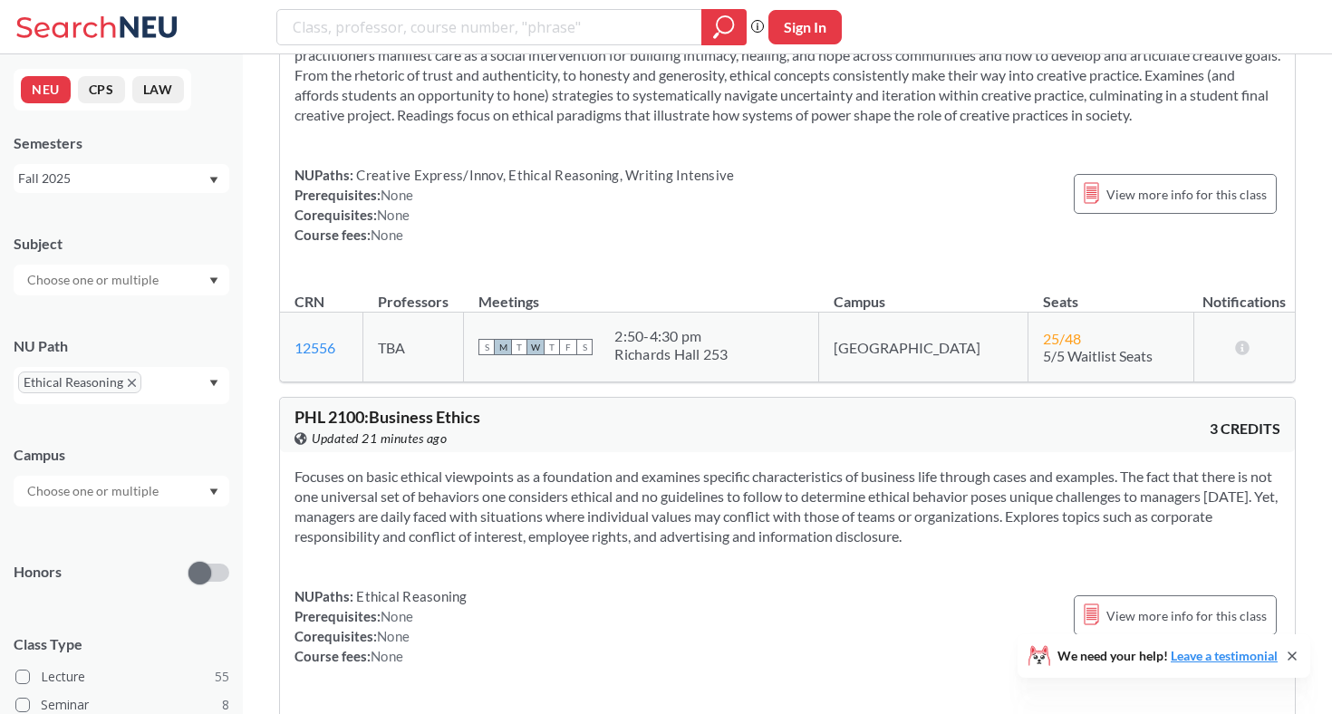
scroll to position [15527, 0]
